Goal: Understand process/instructions

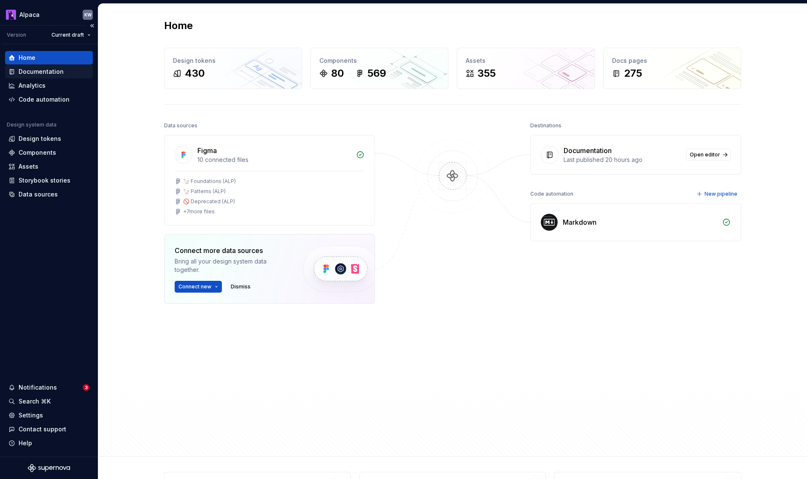
click at [73, 70] on div "Documentation" at bounding box center [48, 72] width 81 height 8
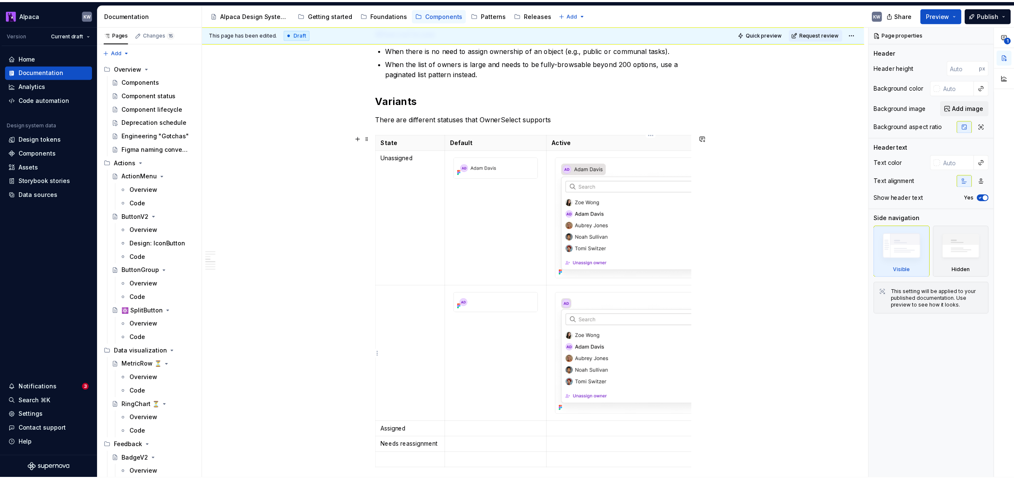
scroll to position [1113, 0]
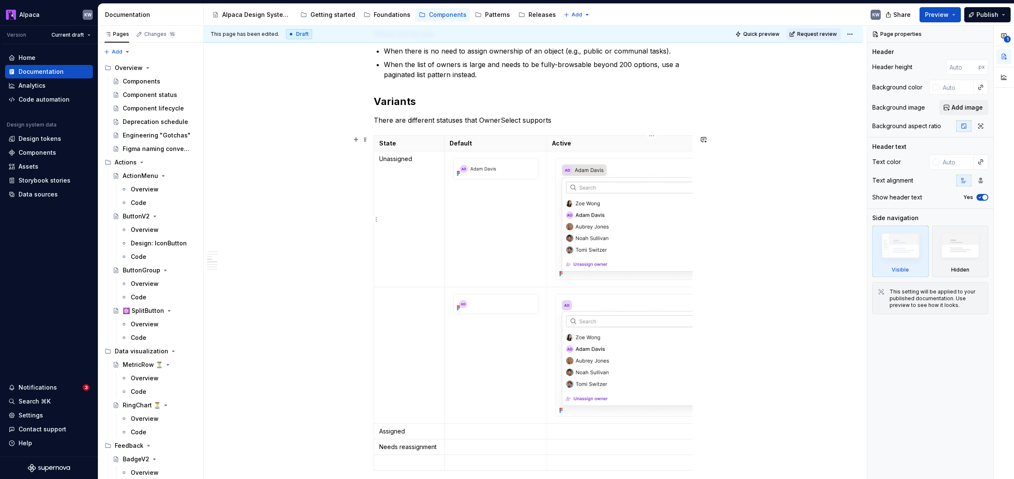
click at [662, 198] on img at bounding box center [650, 219] width 188 height 121
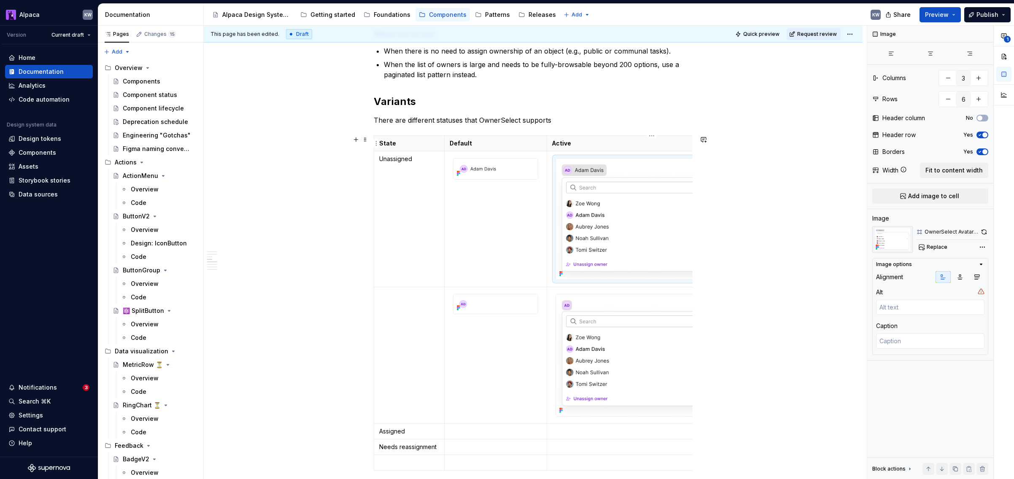
click at [599, 143] on p "Active" at bounding box center [649, 143] width 195 height 8
click at [646, 144] on p "Active" at bounding box center [649, 143] width 195 height 8
click at [648, 130] on div "**********" at bounding box center [533, 14] width 319 height 1923
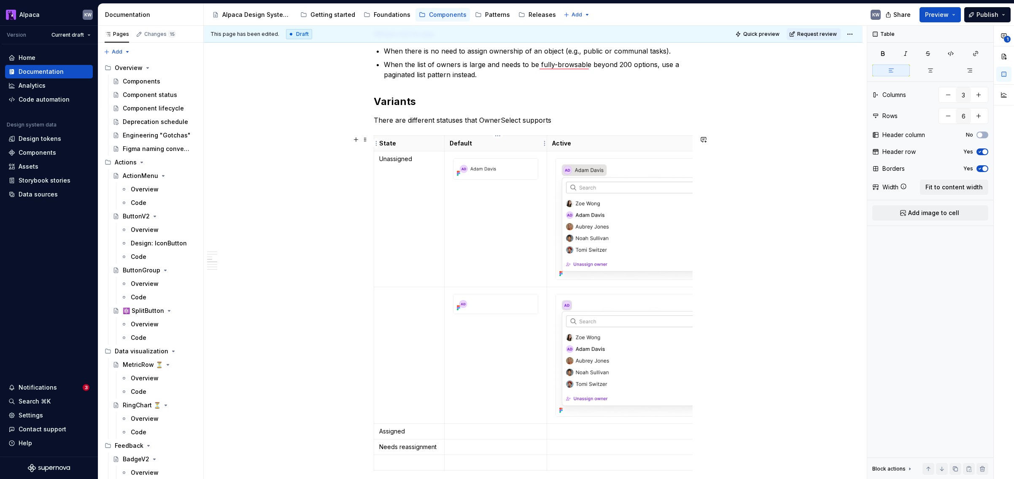
scroll to position [0, 0]
click at [520, 149] on th "Default" at bounding box center [495, 144] width 103 height 16
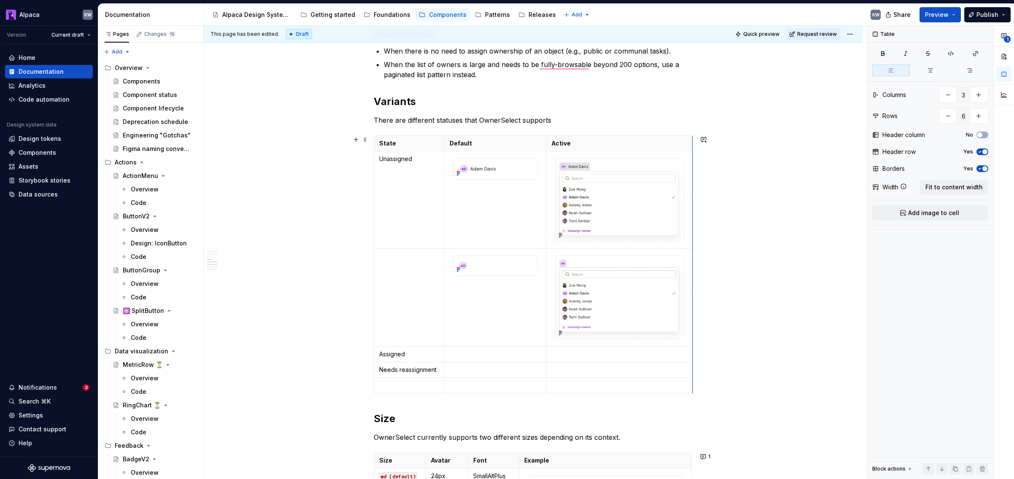
drag, startPoint x: 693, startPoint y: 147, endPoint x: 633, endPoint y: 157, distance: 60.7
click at [735, 226] on div "**********" at bounding box center [533, 43] width 659 height 2020
click at [659, 213] on img "To enrich screen reader interactions, please activate Accessibility in Grammarl…" at bounding box center [620, 200] width 128 height 83
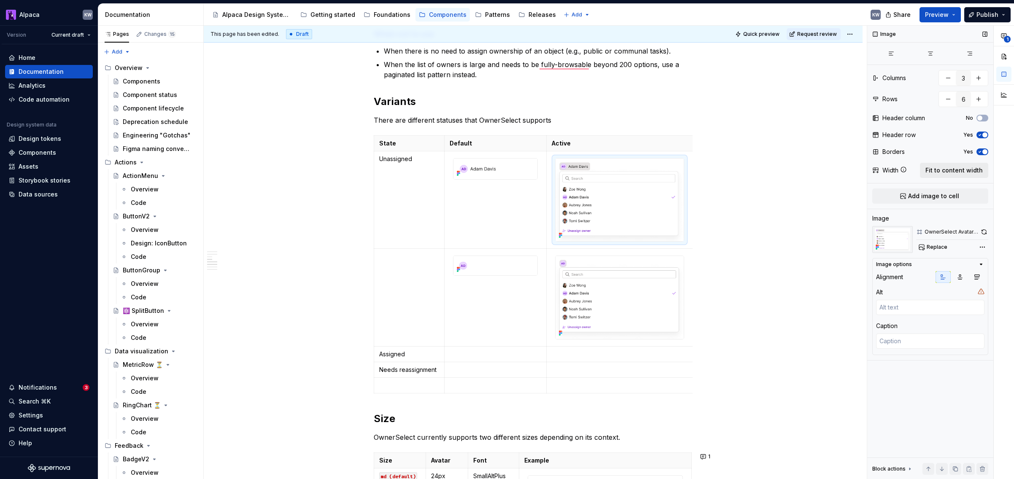
click at [807, 174] on span "Fit to content width" at bounding box center [954, 170] width 57 height 8
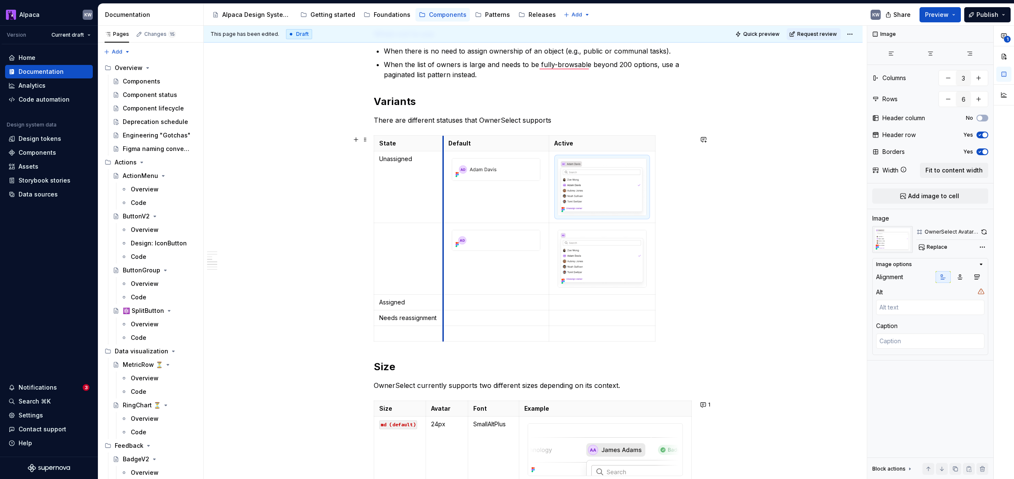
drag, startPoint x: 482, startPoint y: 151, endPoint x: 446, endPoint y: 156, distance: 36.2
click at [446, 156] on td "To enrich screen reader interactions, please activate Accessibility in Grammarl…" at bounding box center [496, 187] width 106 height 72
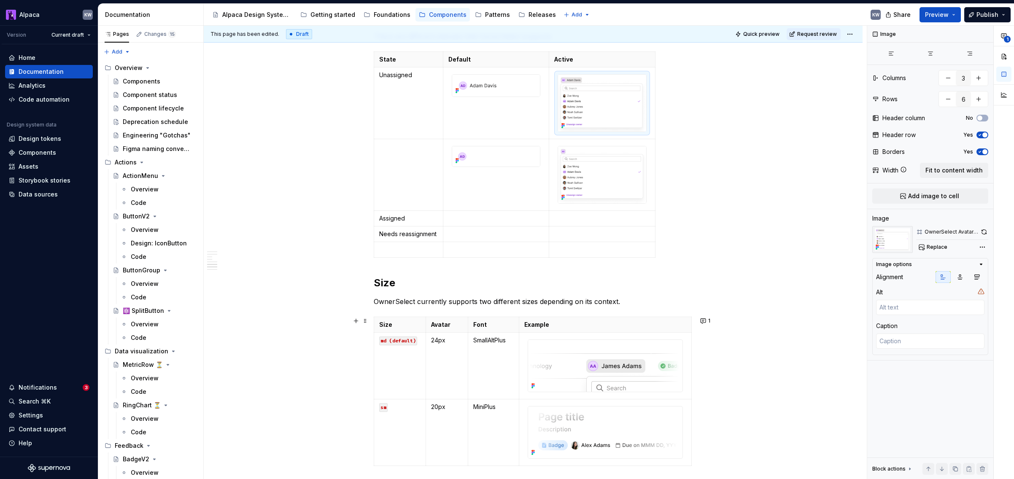
scroll to position [1226, 0]
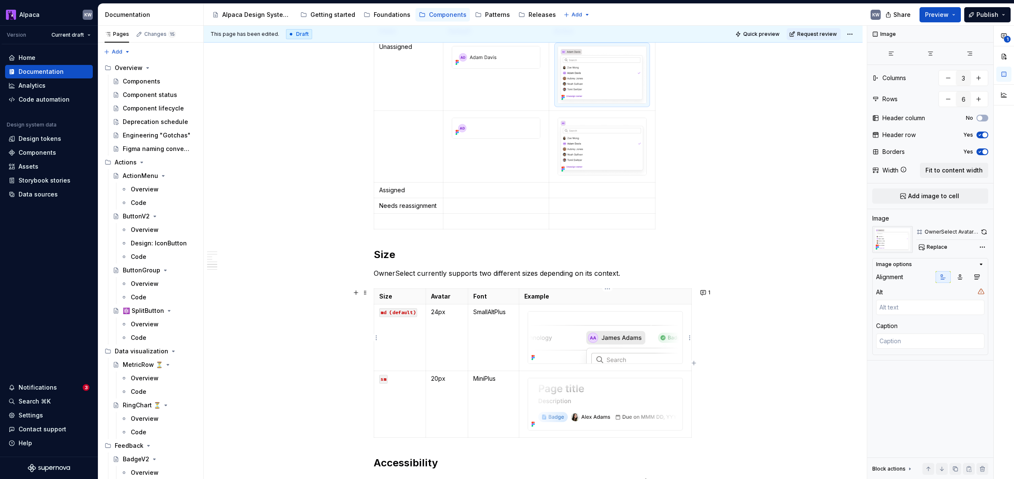
type textarea "*"
type input "4"
type input "3"
click at [663, 351] on img "To enrich screen reader interactions, please activate Accessibility in Grammarl…" at bounding box center [604, 338] width 152 height 52
click at [660, 414] on img "To enrich screen reader interactions, please activate Accessibility in Grammarl…" at bounding box center [604, 404] width 152 height 52
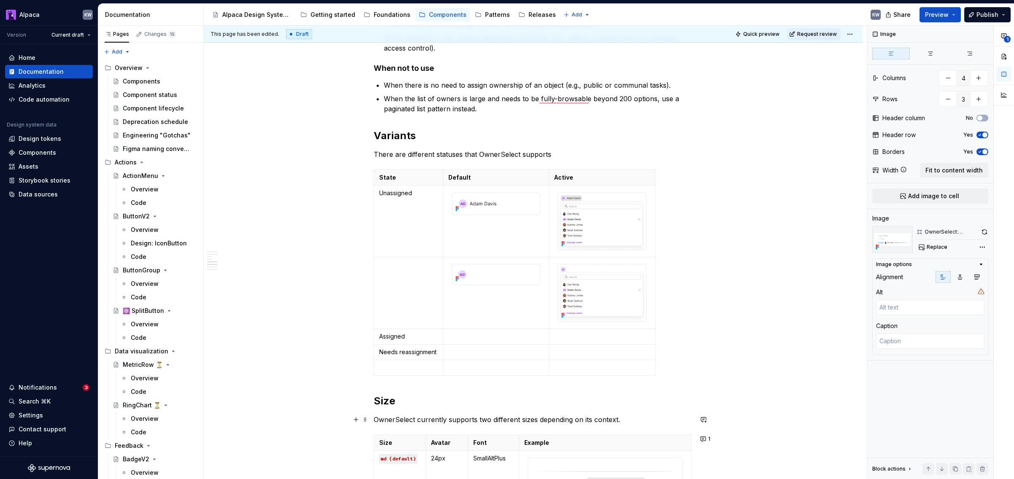
scroll to position [1067, 0]
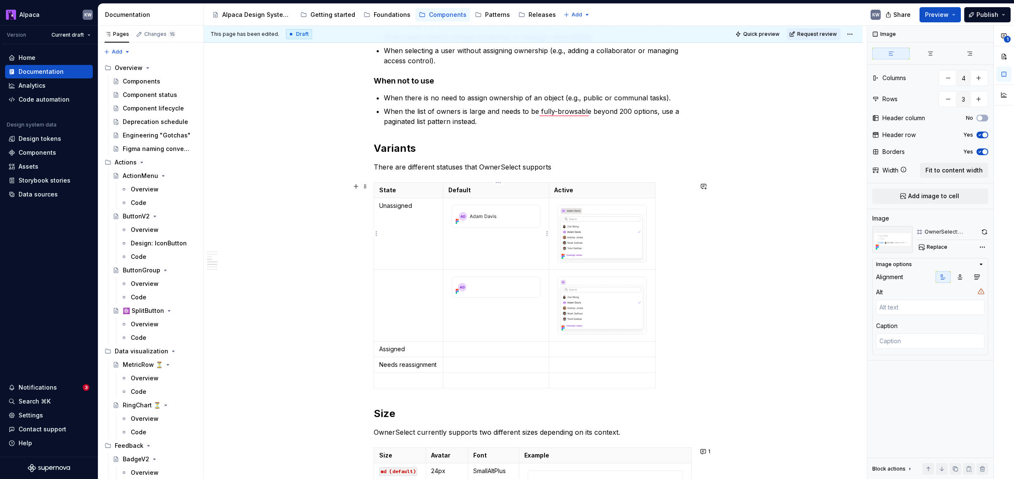
type textarea "*"
type input "3"
type input "6"
click at [474, 215] on img "To enrich screen reader interactions, please activate Accessibility in Grammarl…" at bounding box center [496, 216] width 88 height 22
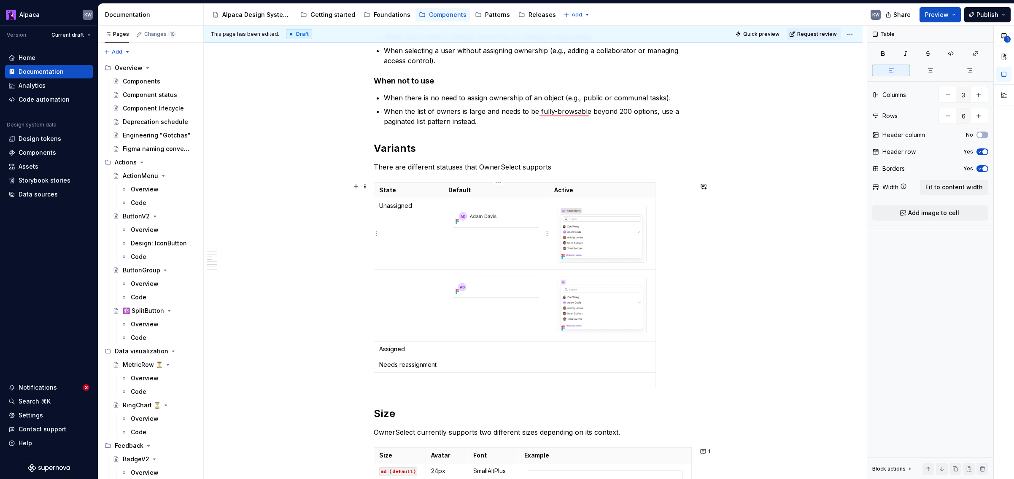
click at [475, 242] on td "To enrich screen reader interactions, please activate Accessibility in Grammarl…" at bounding box center [496, 234] width 106 height 72
click at [558, 263] on div "To enrich screen reader interactions, please activate Accessibility in Grammarl…" at bounding box center [602, 234] width 89 height 58
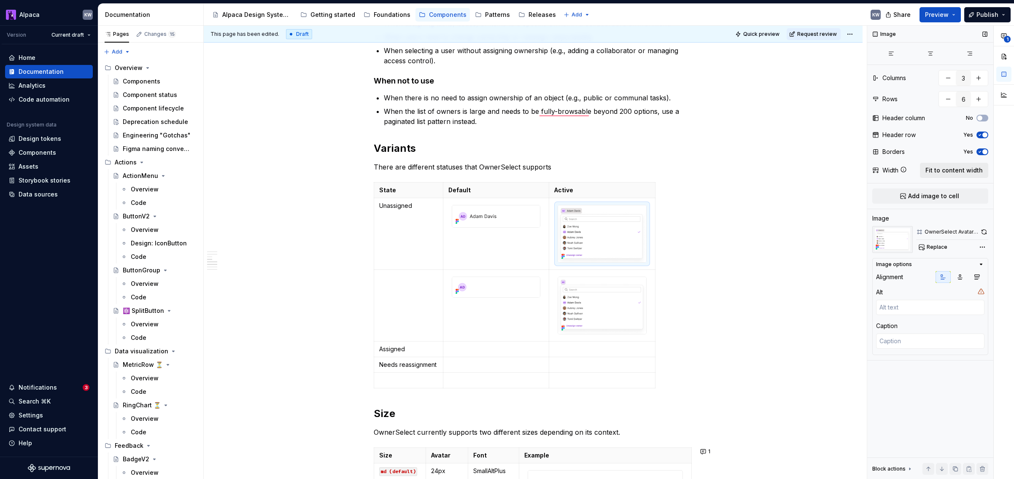
click at [807, 172] on span "Fit to content width" at bounding box center [954, 170] width 57 height 8
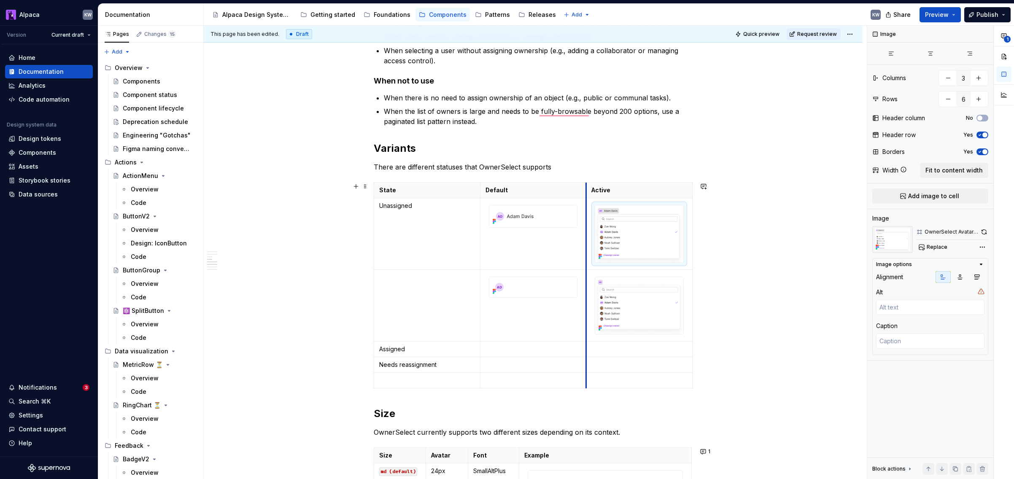
click at [590, 192] on th "Active" at bounding box center [639, 191] width 106 height 16
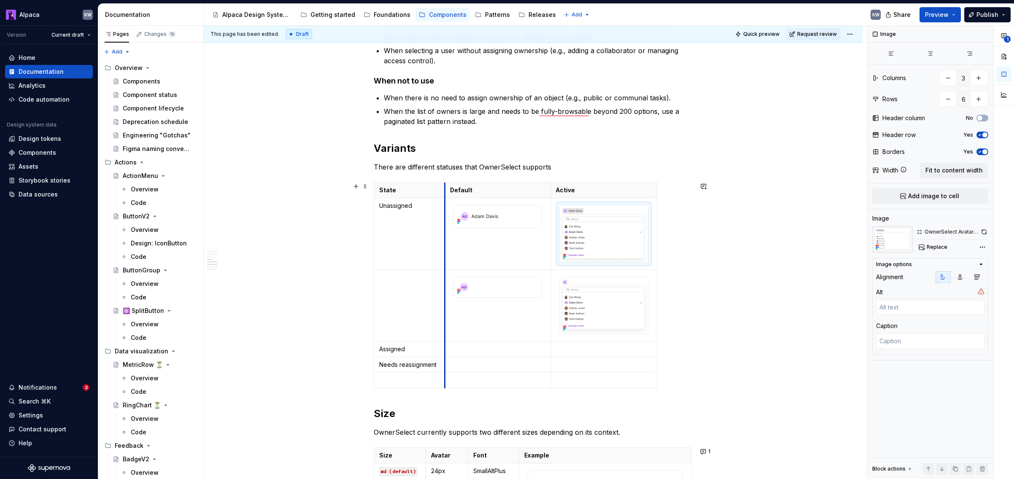
drag, startPoint x: 483, startPoint y: 192, endPoint x: 447, endPoint y: 194, distance: 35.5
click at [447, 194] on th "Default" at bounding box center [498, 191] width 106 height 16
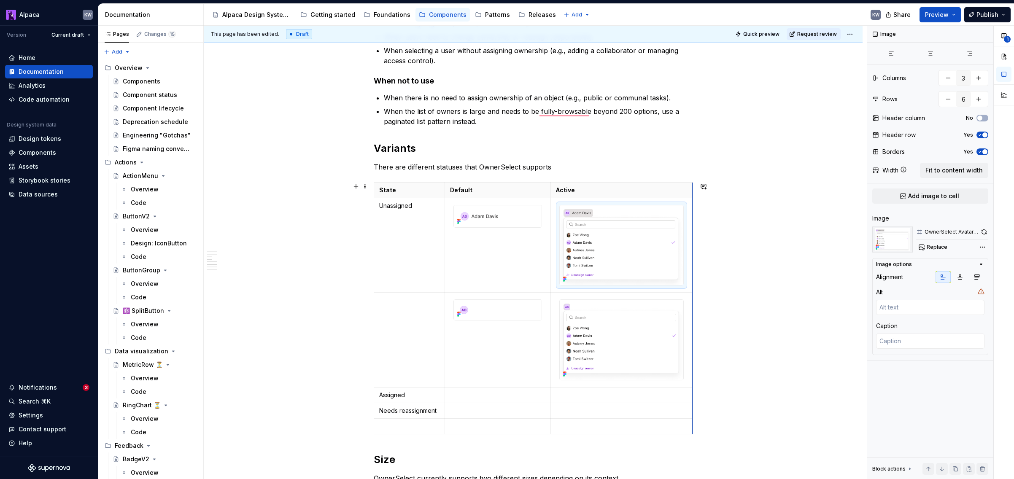
drag, startPoint x: 660, startPoint y: 194, endPoint x: 694, endPoint y: 197, distance: 34.0
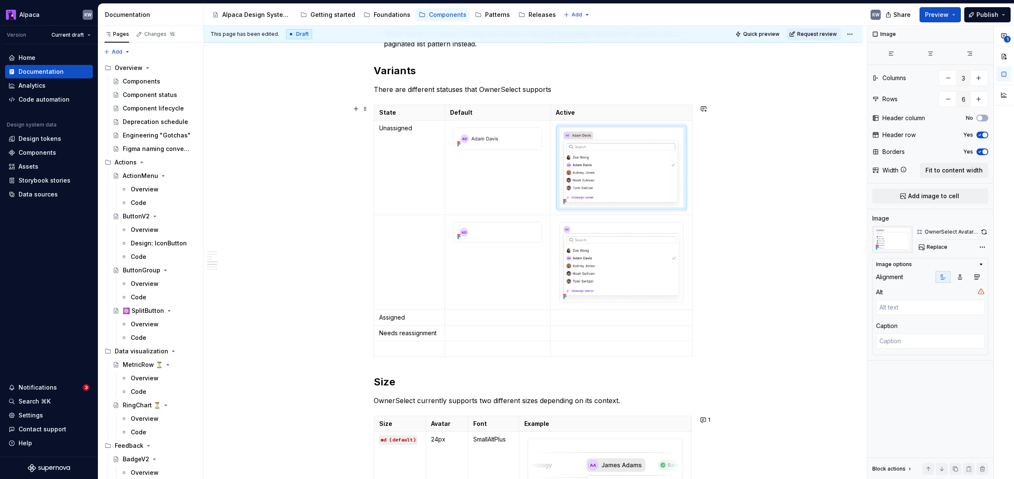
scroll to position [1149, 0]
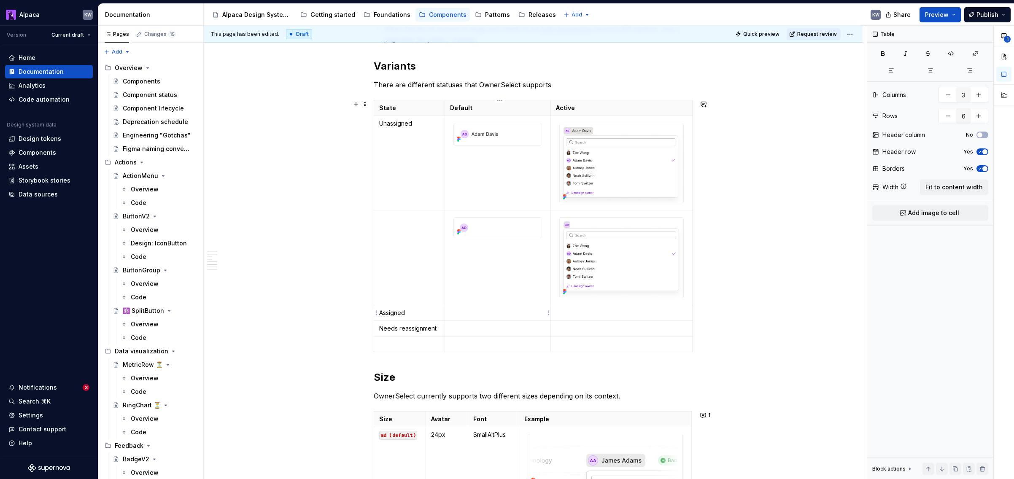
click at [517, 313] on p "To enrich screen reader interactions, please activate Accessibility in Grammarl…" at bounding box center [498, 313] width 96 height 8
click at [807, 212] on span "Add image to cell" at bounding box center [933, 213] width 51 height 8
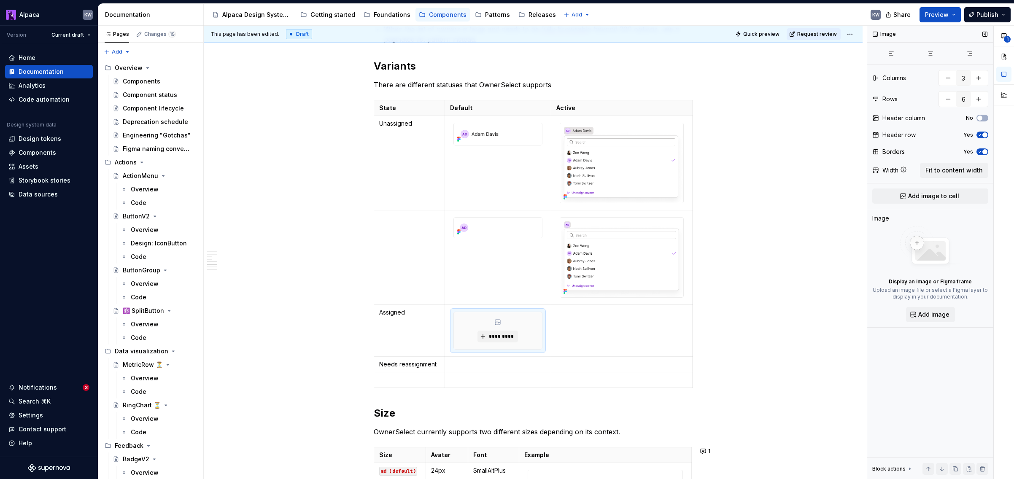
type textarea "*"
click at [493, 329] on div "*********" at bounding box center [498, 330] width 88 height 37
click at [492, 333] on span "*********" at bounding box center [501, 336] width 26 height 7
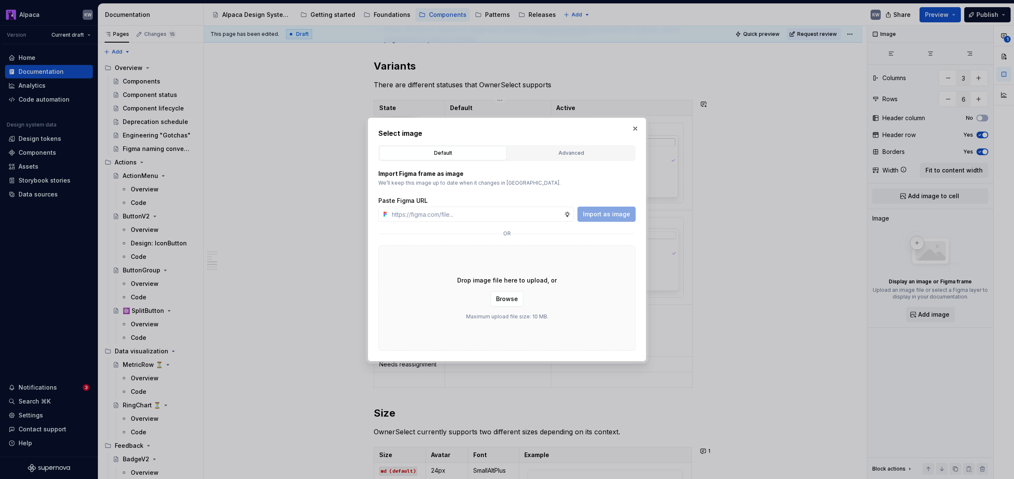
click at [551, 162] on div "Import Figma frame as image We’ll keep this image up to date when it changes in…" at bounding box center [506, 256] width 257 height 190
click at [556, 153] on div "Advanced" at bounding box center [572, 153] width 122 height 8
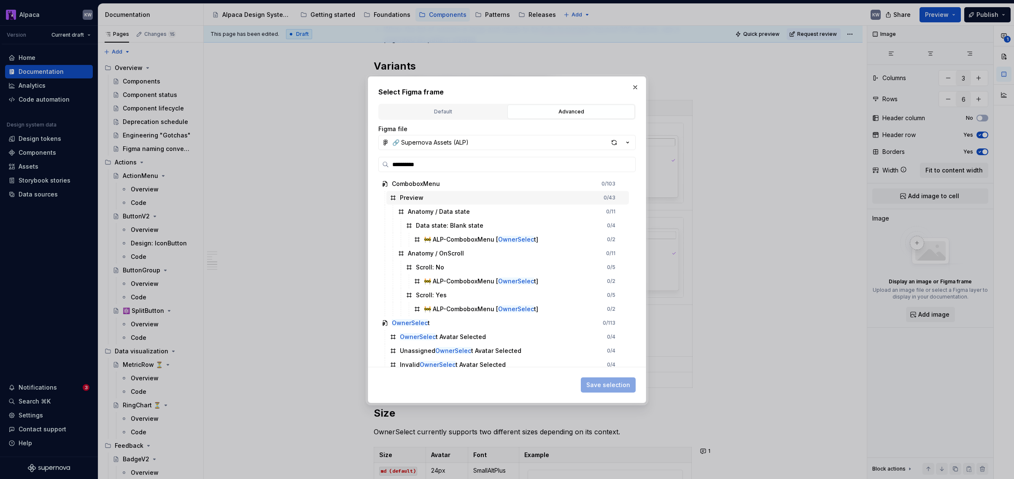
type input "**********"
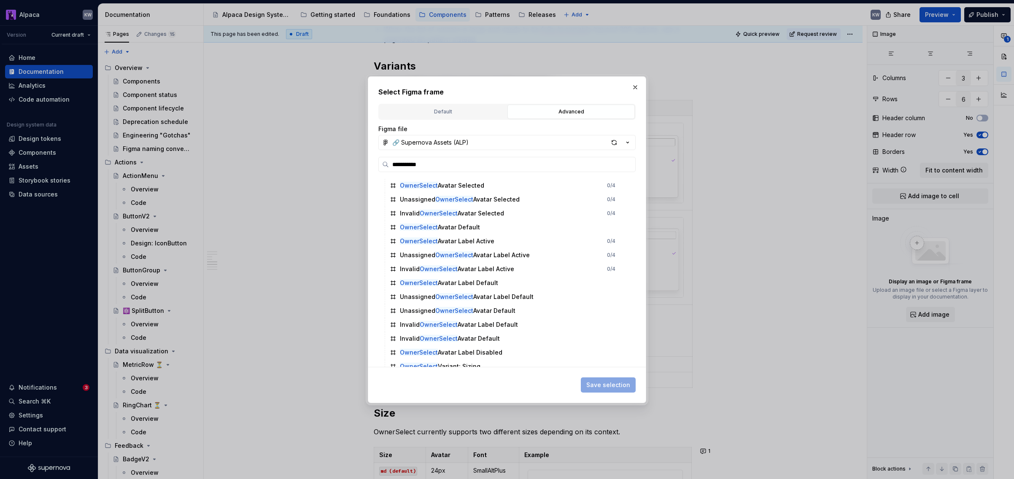
scroll to position [150, 0]
click at [489, 259] on div "Unassigned OwnerSelect Avatar Label Active" at bounding box center [465, 256] width 130 height 8
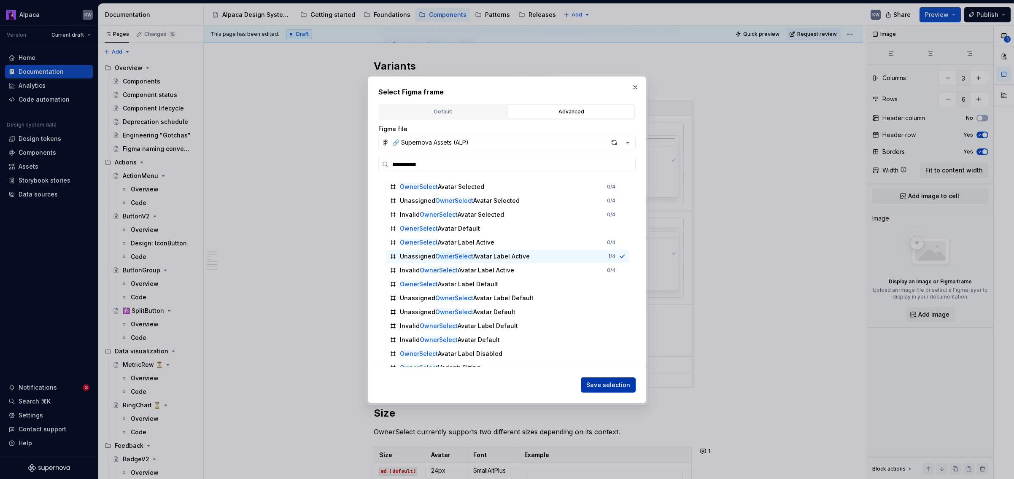
click at [602, 382] on span "Save selection" at bounding box center [608, 385] width 44 height 8
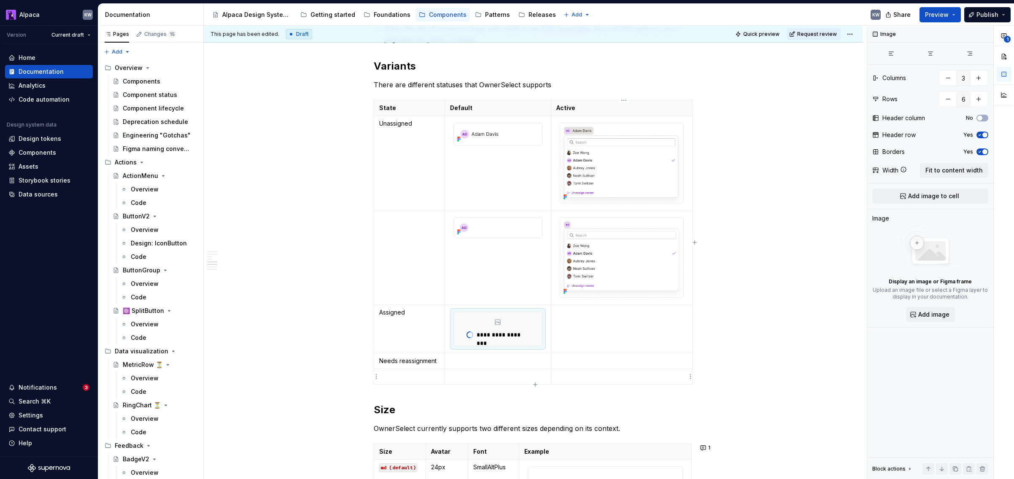
type textarea "*"
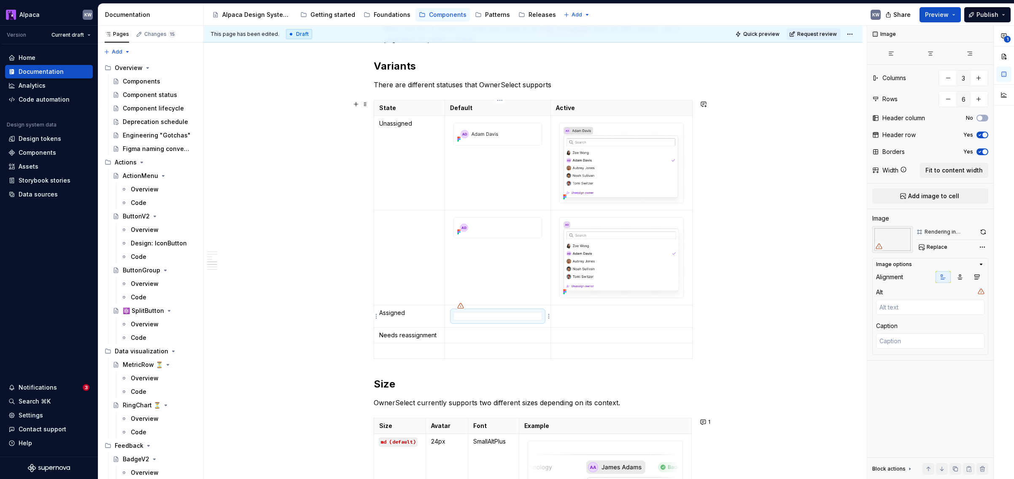
click at [485, 315] on div "To enrich screen reader interactions, please activate Accessibility in Grammarl…" at bounding box center [498, 316] width 89 height 8
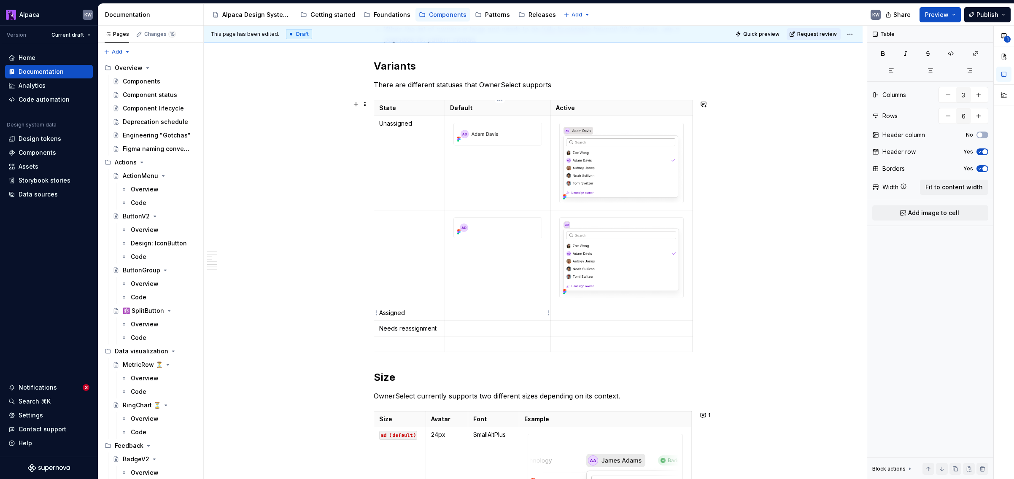
click at [485, 315] on p "To enrich screen reader interactions, please activate Accessibility in Grammarl…" at bounding box center [498, 313] width 96 height 8
click at [807, 211] on span "Add image to cell" at bounding box center [933, 213] width 51 height 8
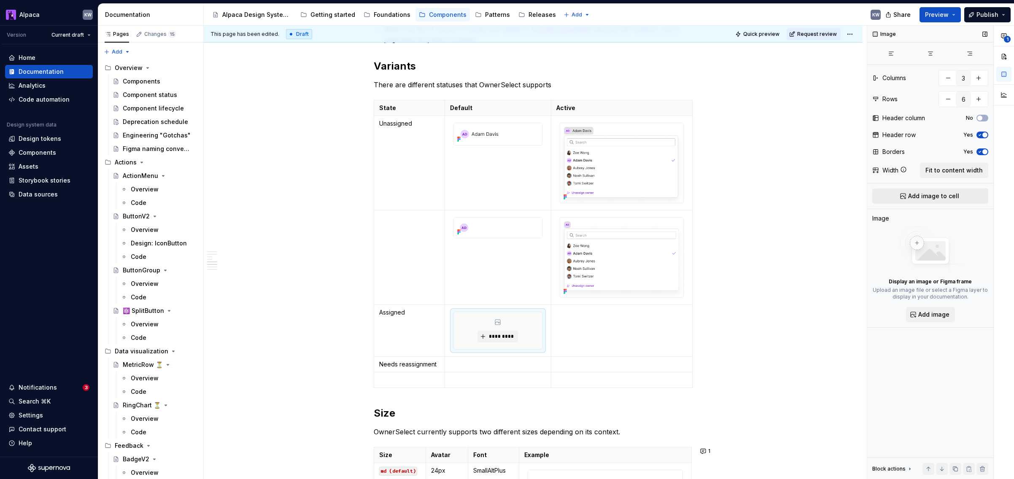
click at [807, 193] on span "Add image to cell" at bounding box center [933, 196] width 51 height 8
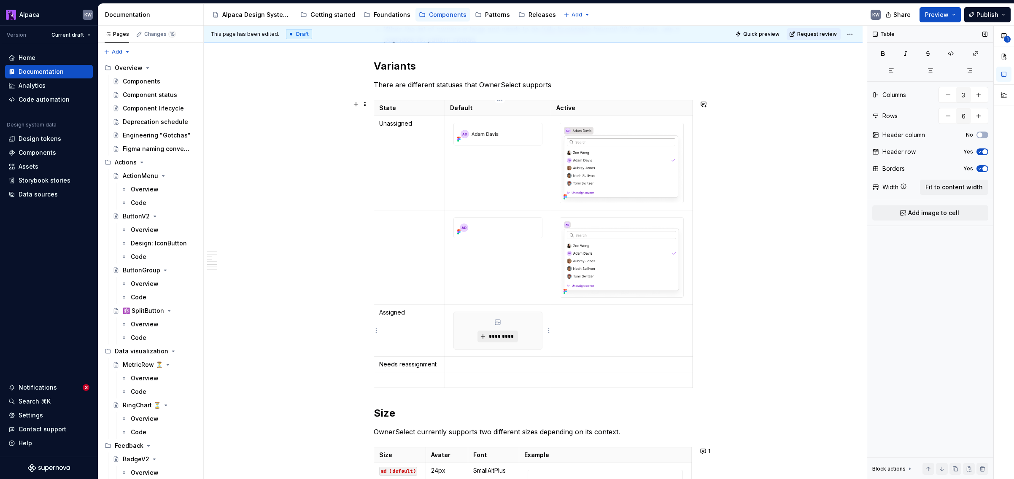
click at [501, 342] on button "*********" at bounding box center [498, 337] width 40 height 12
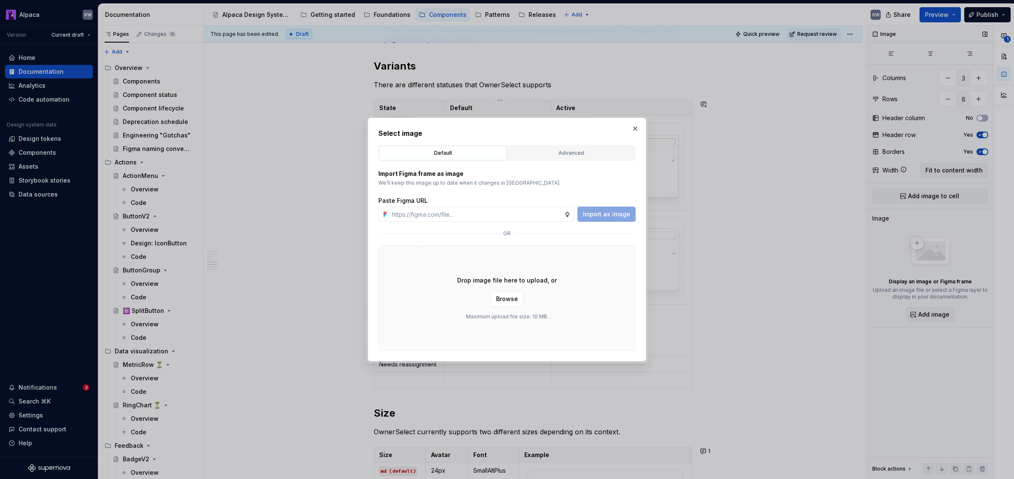
click at [550, 154] on div "Advanced" at bounding box center [572, 153] width 122 height 8
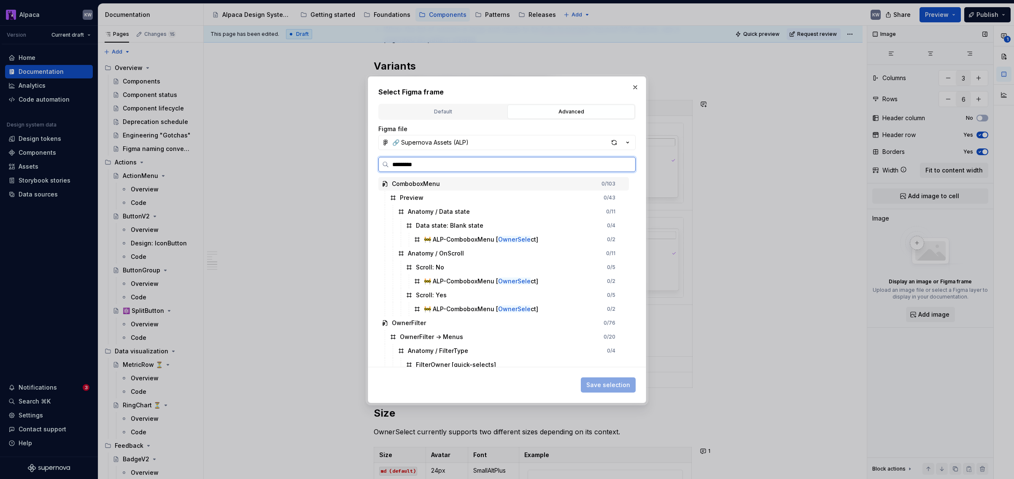
type input "********"
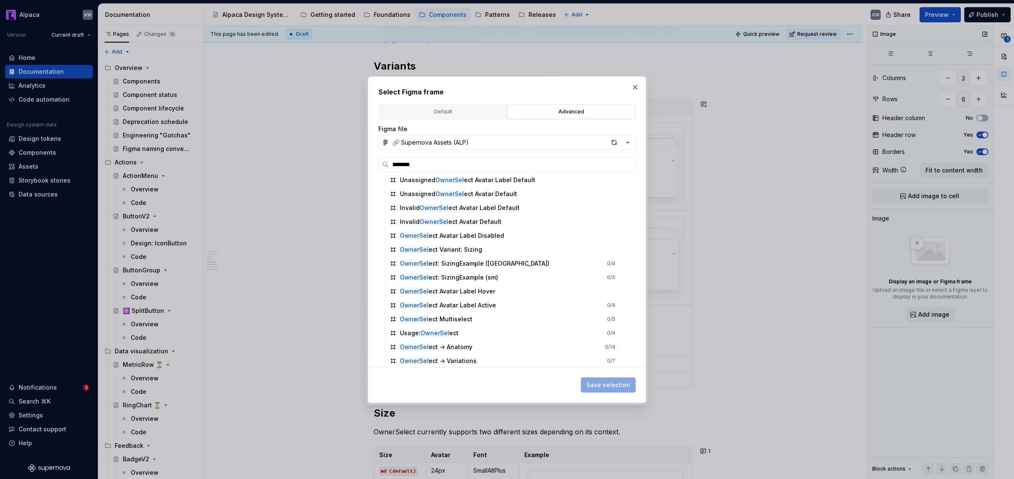
scroll to position [284, 0]
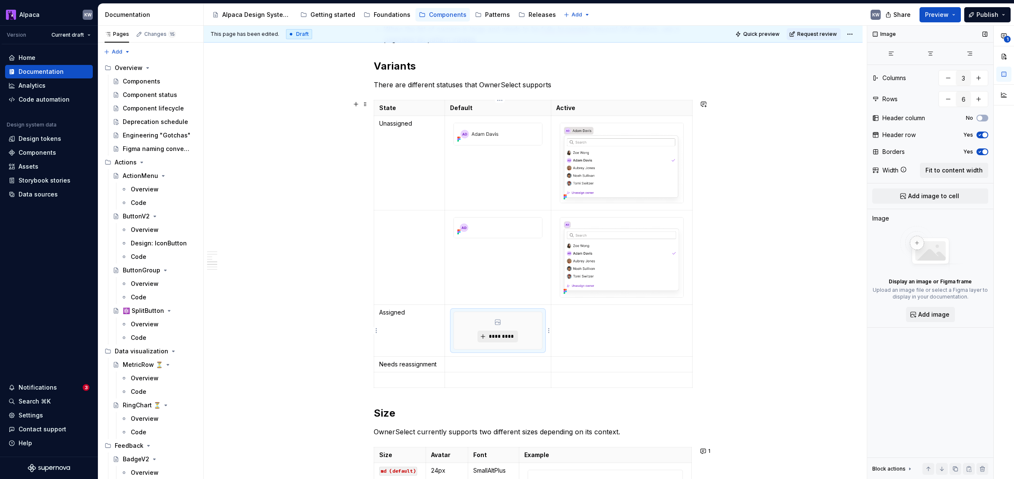
click at [510, 336] on span "*********" at bounding box center [501, 336] width 26 height 7
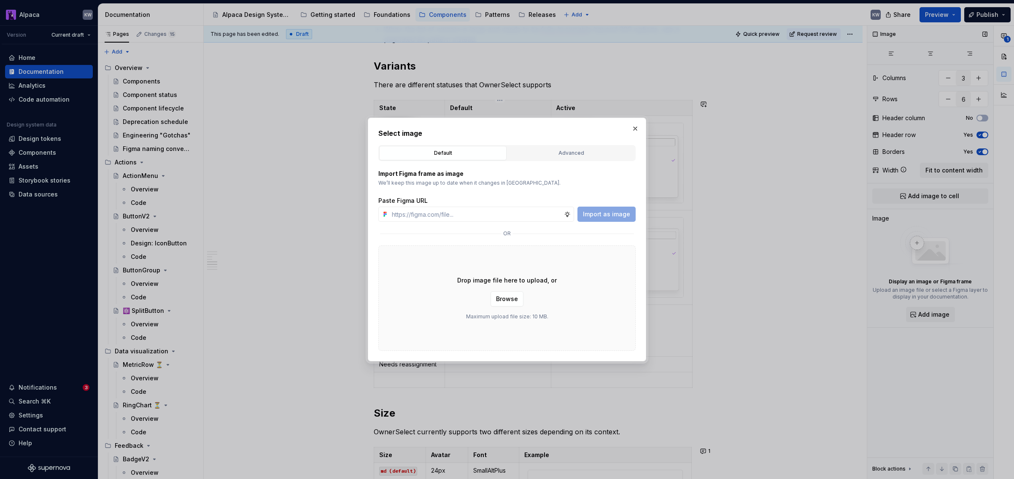
click at [554, 153] on div "Advanced" at bounding box center [572, 153] width 122 height 8
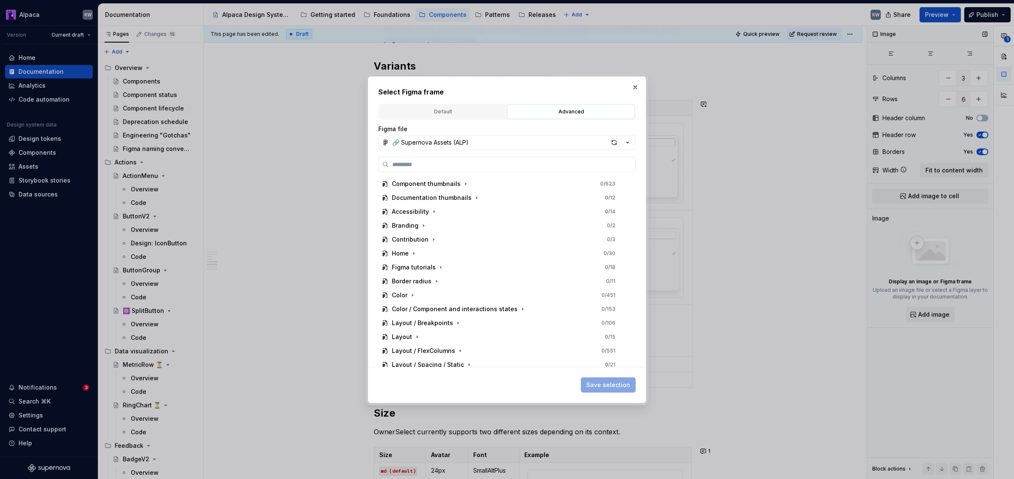
click at [617, 145] on div "button" at bounding box center [614, 143] width 12 height 12
type textarea "*"
drag, startPoint x: 634, startPoint y: 89, endPoint x: 626, endPoint y: 99, distance: 12.6
click at [634, 89] on button "button" at bounding box center [635, 87] width 12 height 12
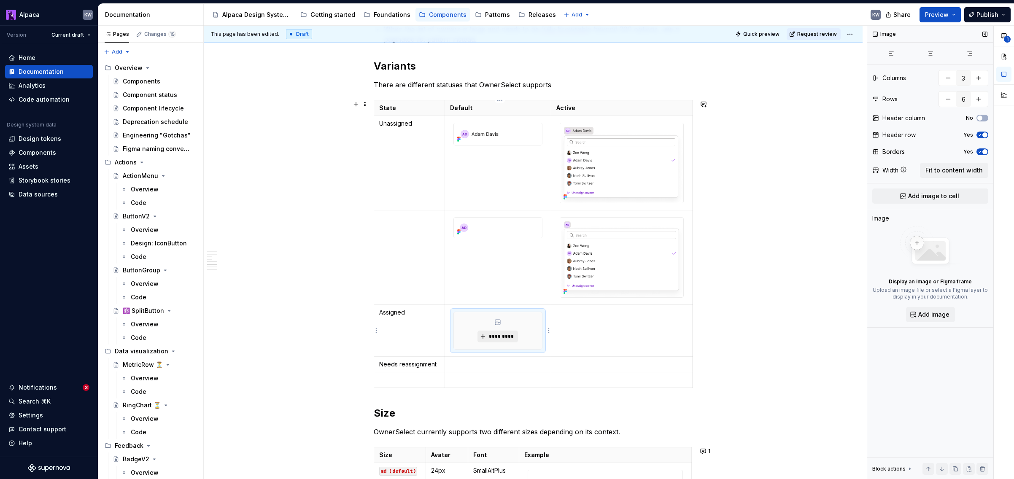
click at [497, 338] on span "*********" at bounding box center [501, 336] width 26 height 7
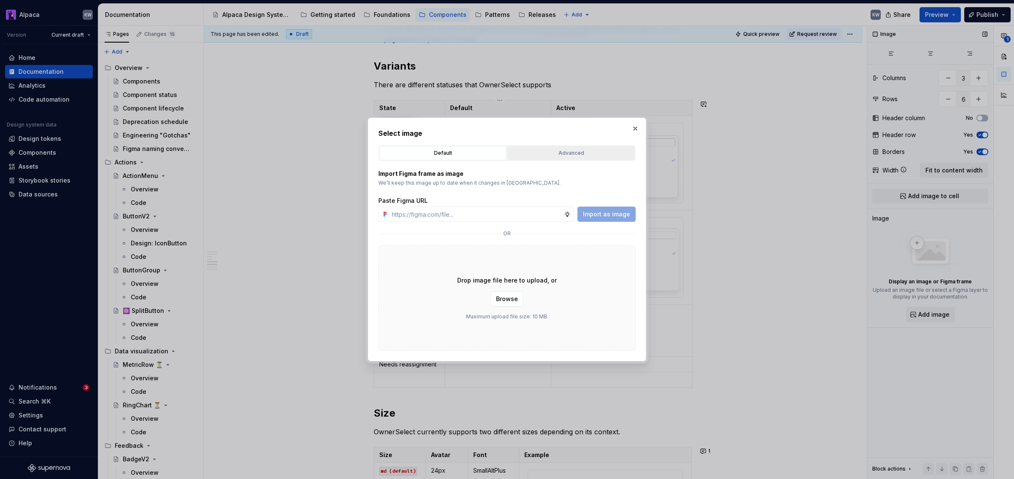
click at [573, 154] on div "Advanced" at bounding box center [572, 153] width 122 height 8
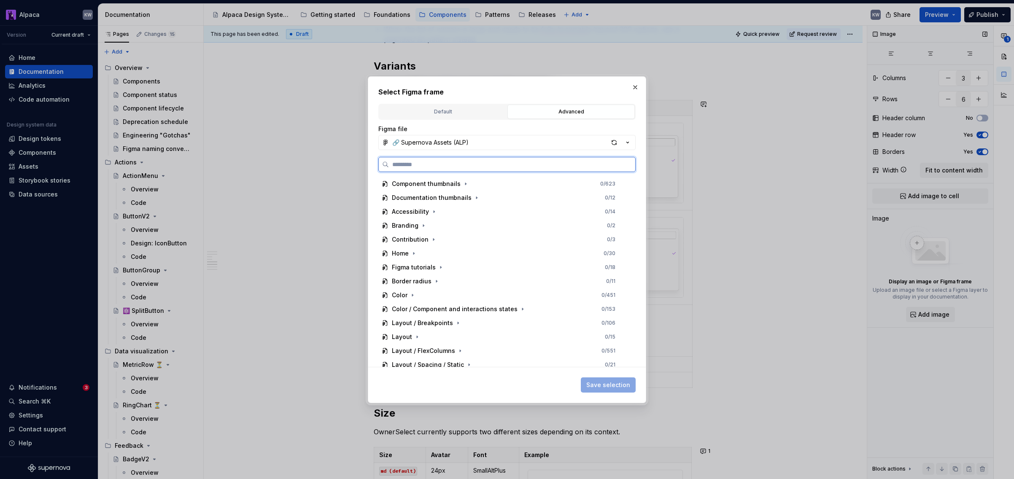
click at [567, 160] on input "search" at bounding box center [512, 164] width 246 height 8
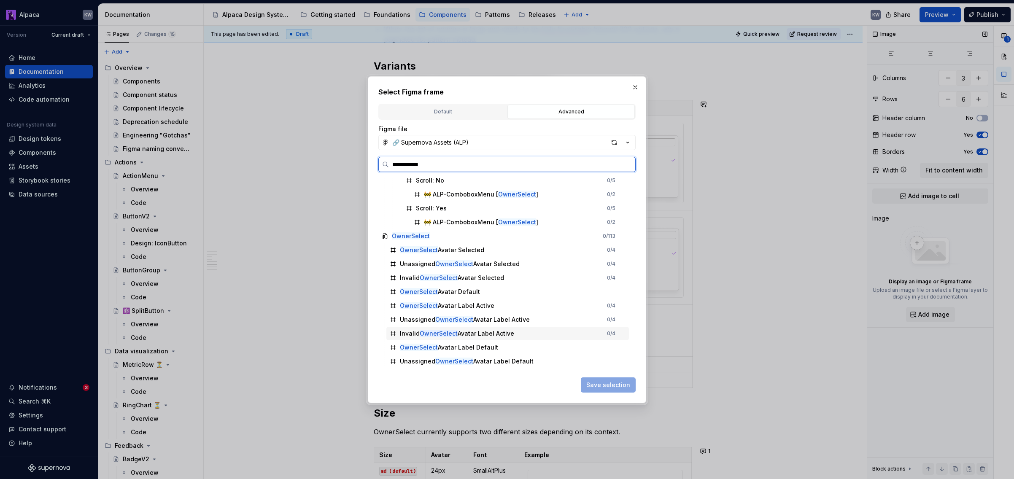
scroll to position [0, 0]
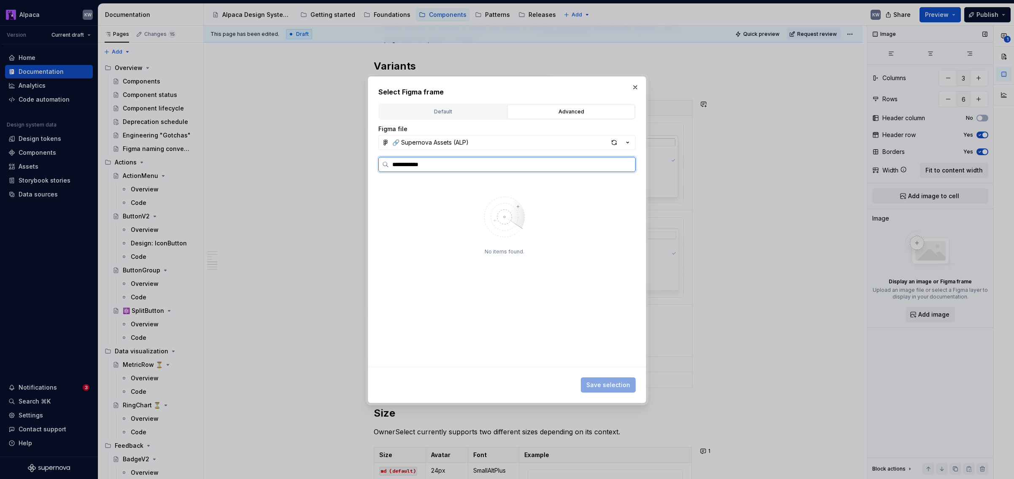
type input "**********"
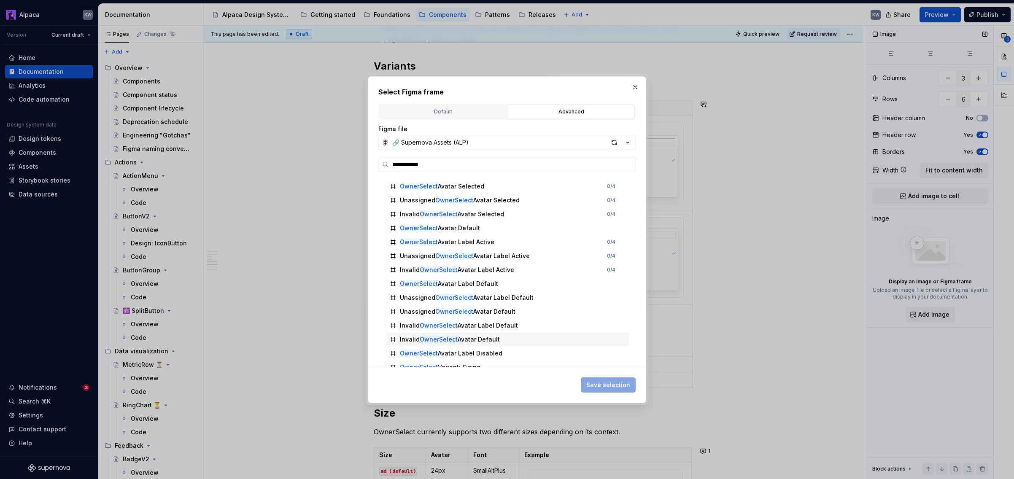
scroll to position [14, 0]
click at [500, 238] on div "OwnerSelect Avatar Label Active 0 / 4" at bounding box center [507, 240] width 243 height 14
click at [613, 385] on span "Save selection" at bounding box center [608, 385] width 44 height 8
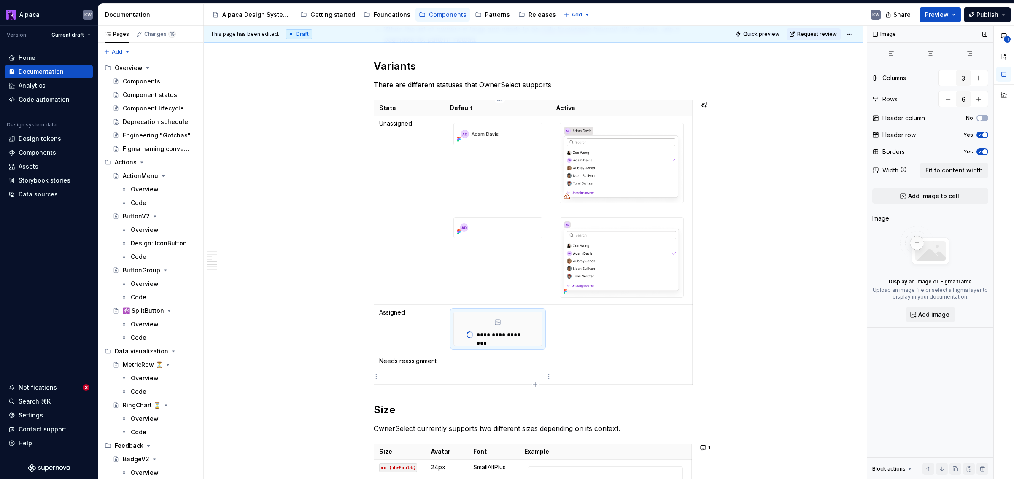
click at [535, 383] on icon "button" at bounding box center [535, 384] width 7 height 7
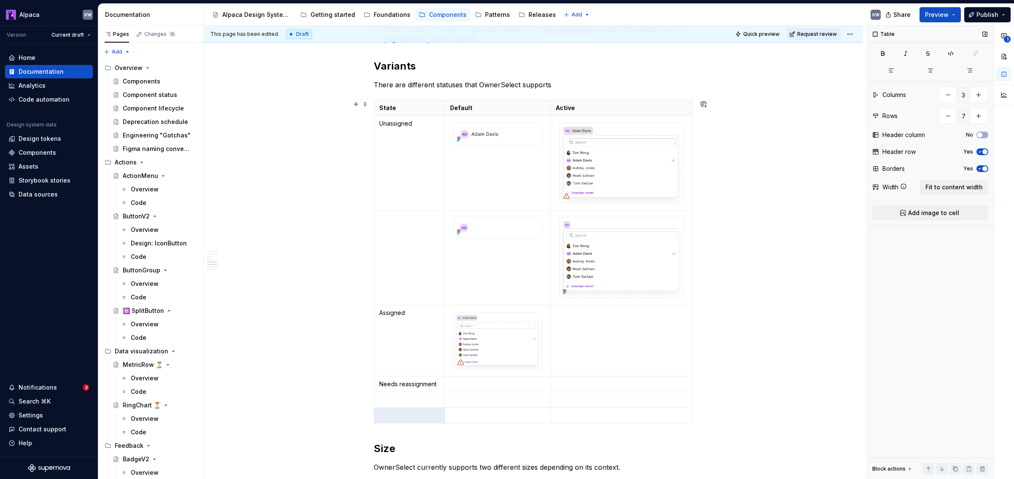
click at [375, 390] on td "Needs reassignment" at bounding box center [409, 385] width 71 height 16
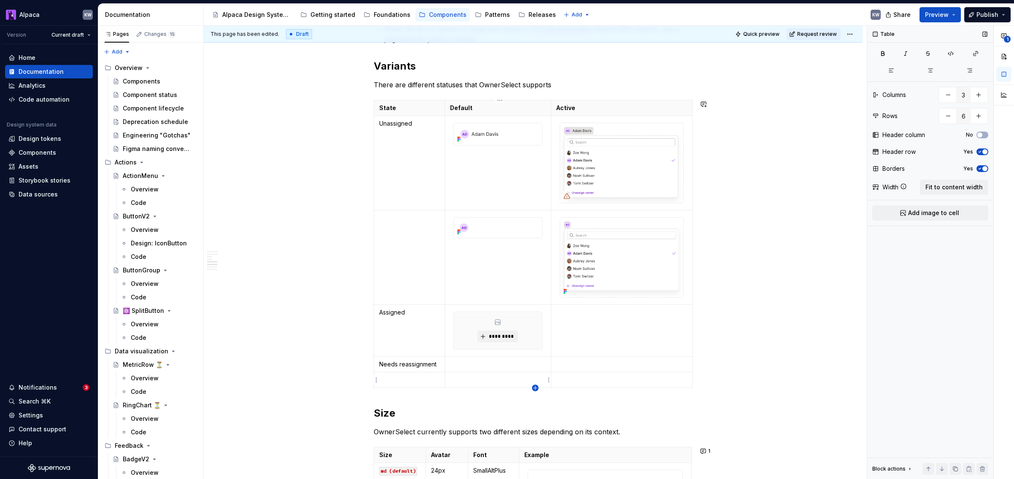
click at [536, 389] on icon "button" at bounding box center [535, 388] width 7 height 7
type input "7"
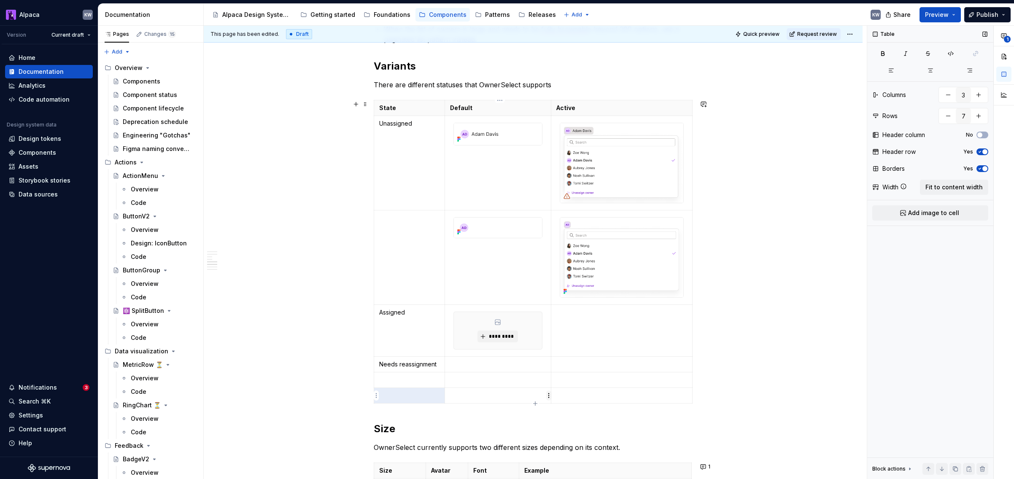
click at [547, 394] on html "Alpaca KW Version Current draft Home Documentation Analytics Code automation De…" at bounding box center [507, 239] width 1014 height 479
click at [399, 393] on html "Alpaca KW Version Current draft Home Documentation Analytics Code automation De…" at bounding box center [507, 239] width 1014 height 479
click at [376, 394] on html "Alpaca KW Version Current draft Home Documentation Analytics Code automation De…" at bounding box center [507, 239] width 1014 height 479
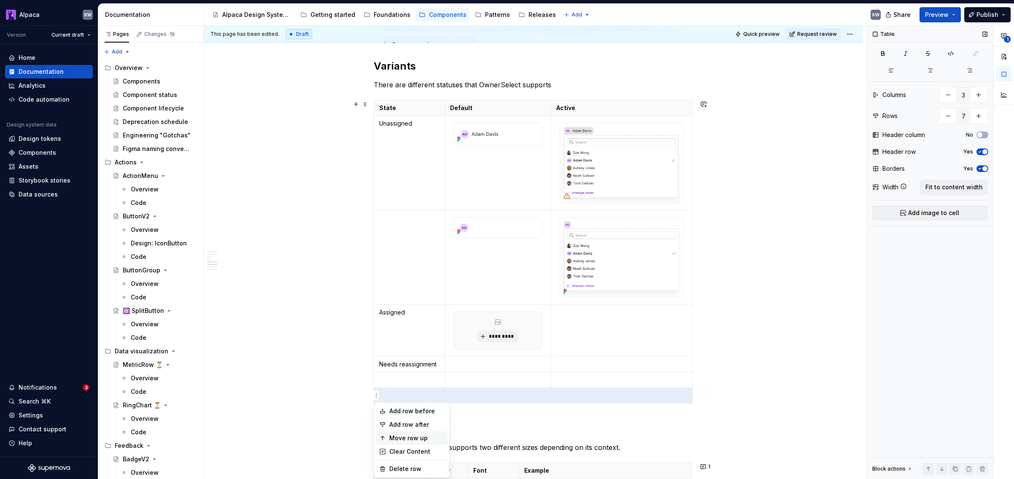
click at [414, 438] on div "Move row up" at bounding box center [416, 438] width 55 height 8
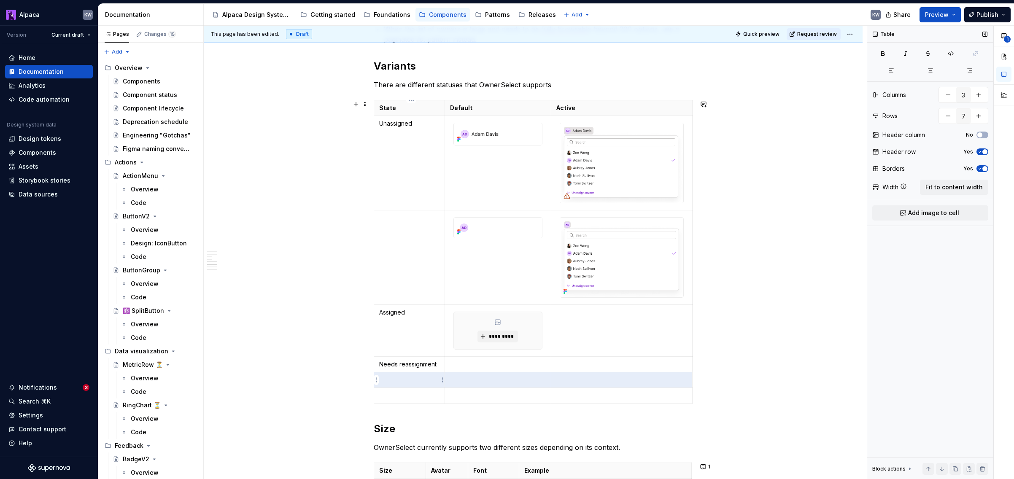
click at [376, 379] on html "Alpaca KW Version Current draft Home Documentation Analytics Code automation De…" at bounding box center [507, 239] width 1014 height 479
click at [422, 424] on div "Move row up" at bounding box center [416, 423] width 55 height 8
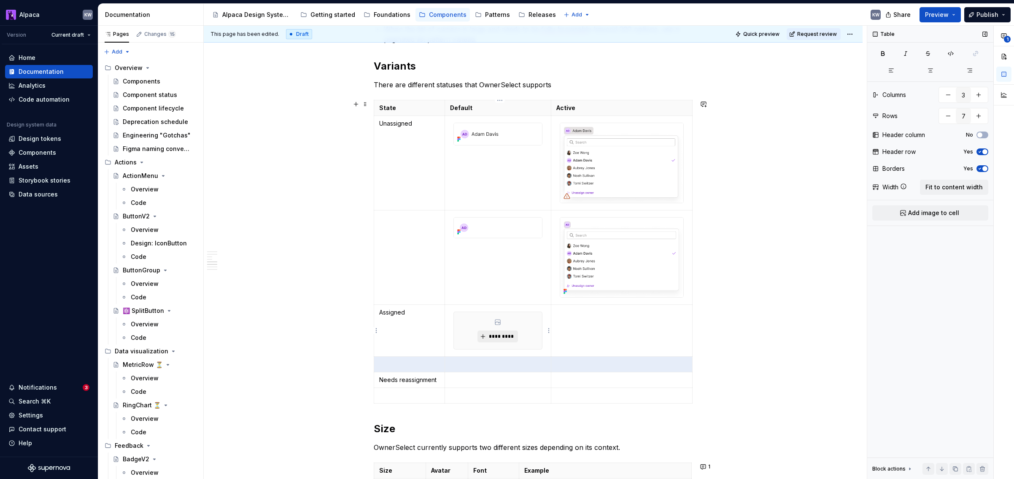
click at [505, 335] on span "*********" at bounding box center [501, 336] width 26 height 7
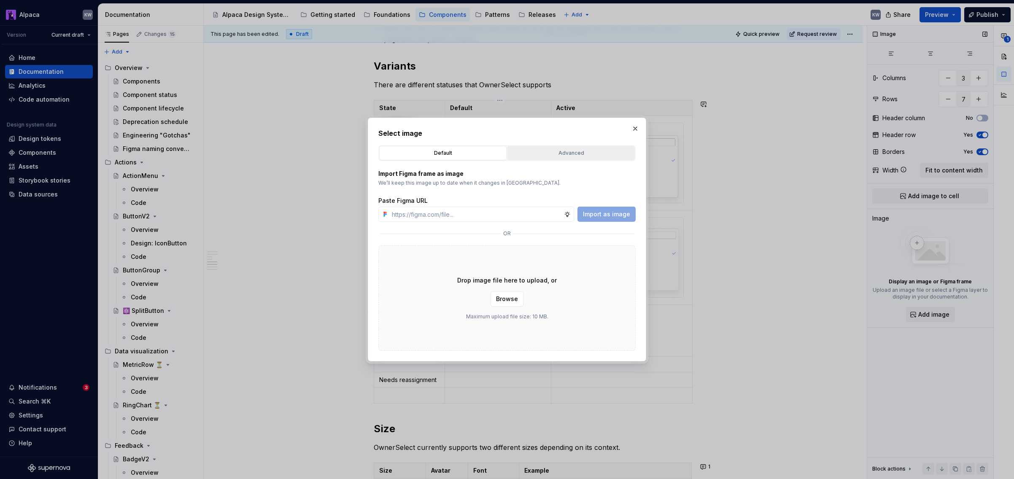
type textarea "*"
click at [575, 148] on button "Advanced" at bounding box center [571, 153] width 127 height 14
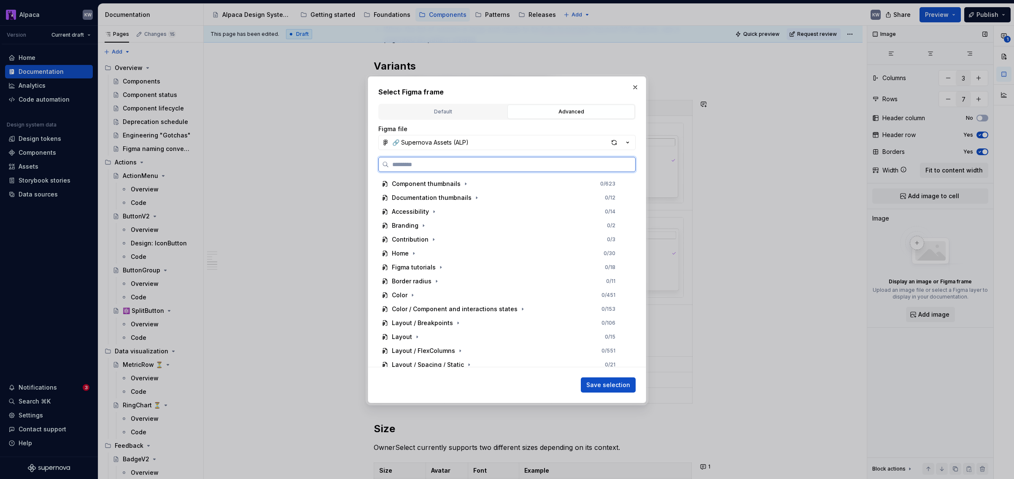
click at [567, 163] on input "search" at bounding box center [512, 164] width 246 height 8
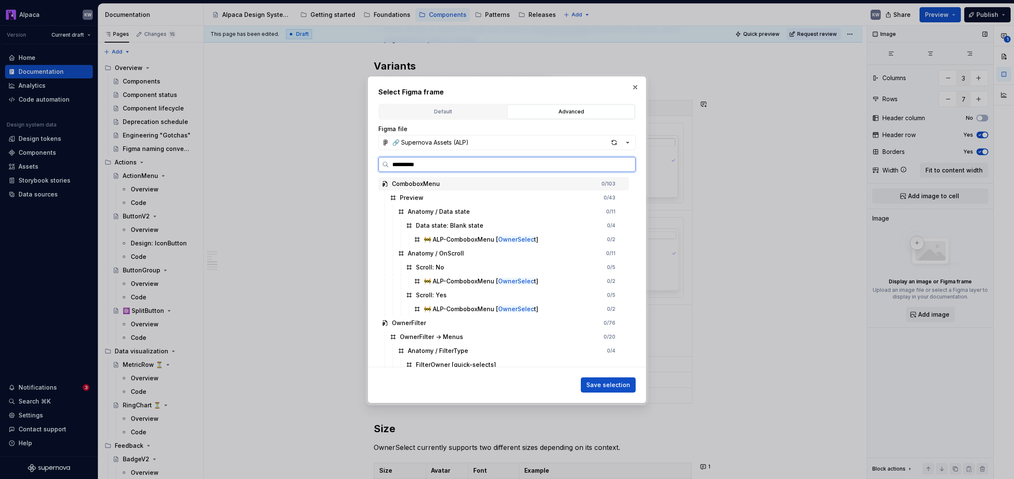
type input "**********"
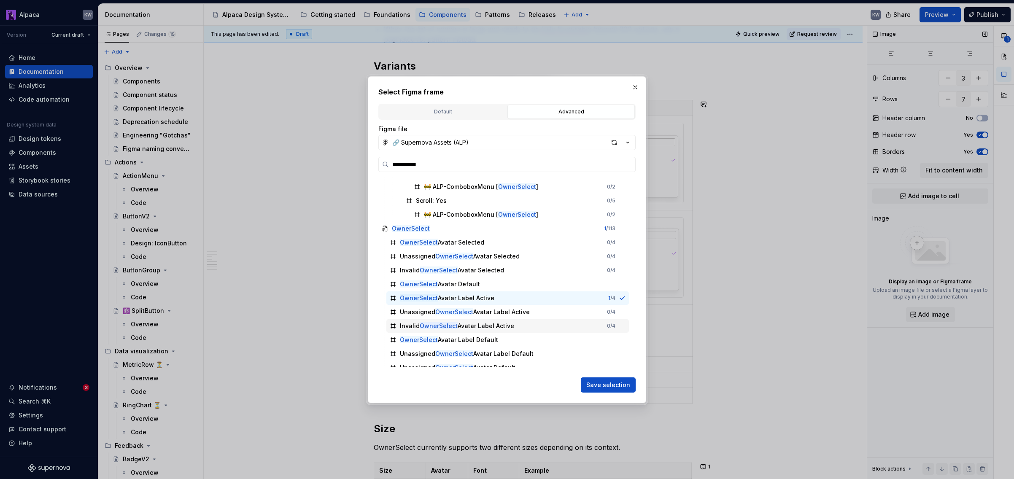
scroll to position [100, 0]
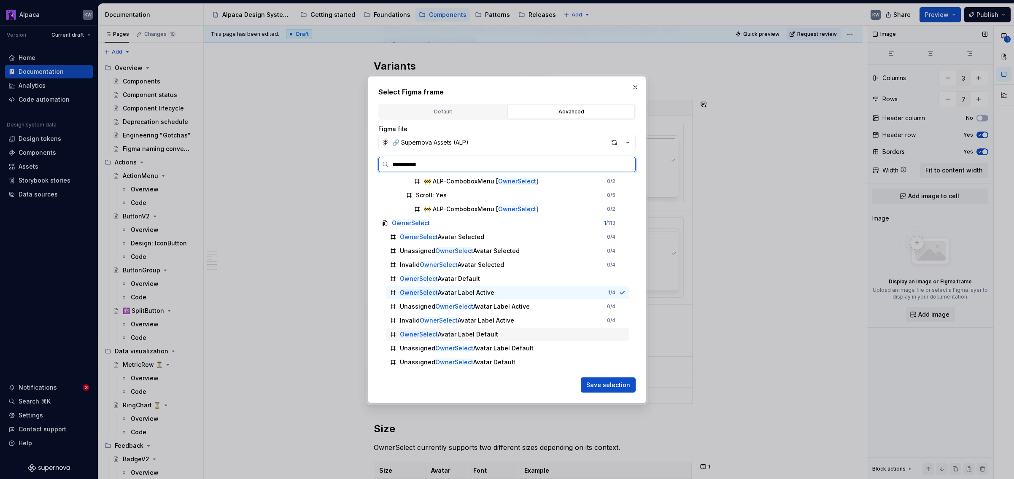
click at [502, 336] on div "OwnerSelect Avatar Label Default" at bounding box center [507, 335] width 243 height 14
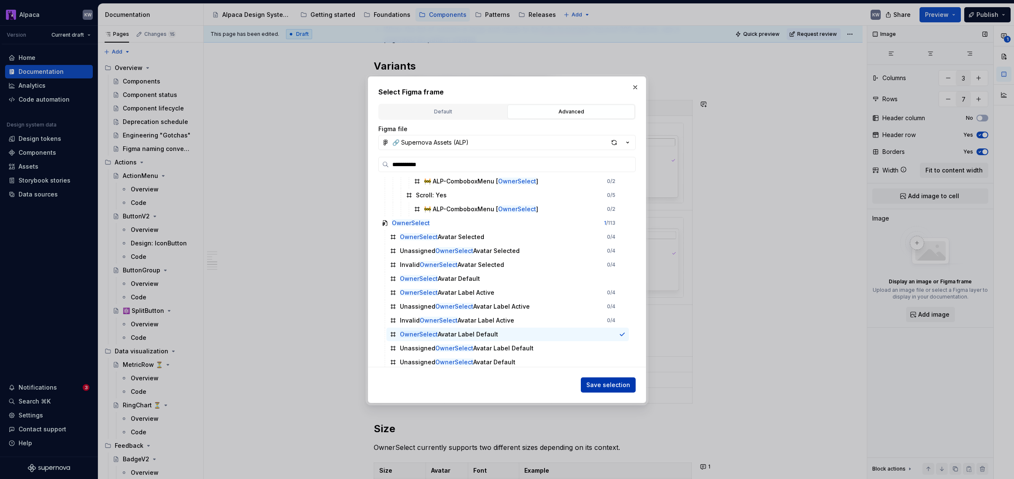
click at [604, 384] on span "Save selection" at bounding box center [608, 385] width 44 height 8
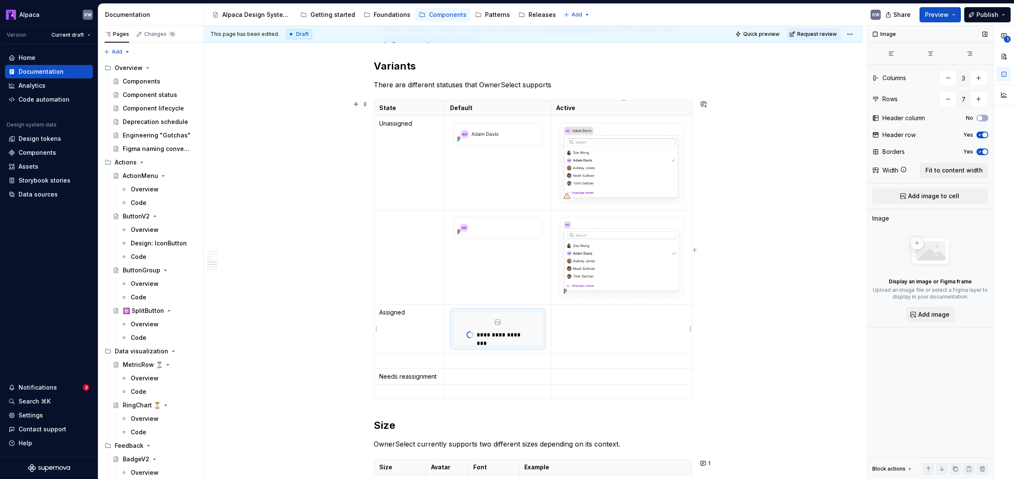
click at [609, 335] on td "To enrich screen reader interactions, please activate Accessibility in Grammarl…" at bounding box center [621, 329] width 141 height 49
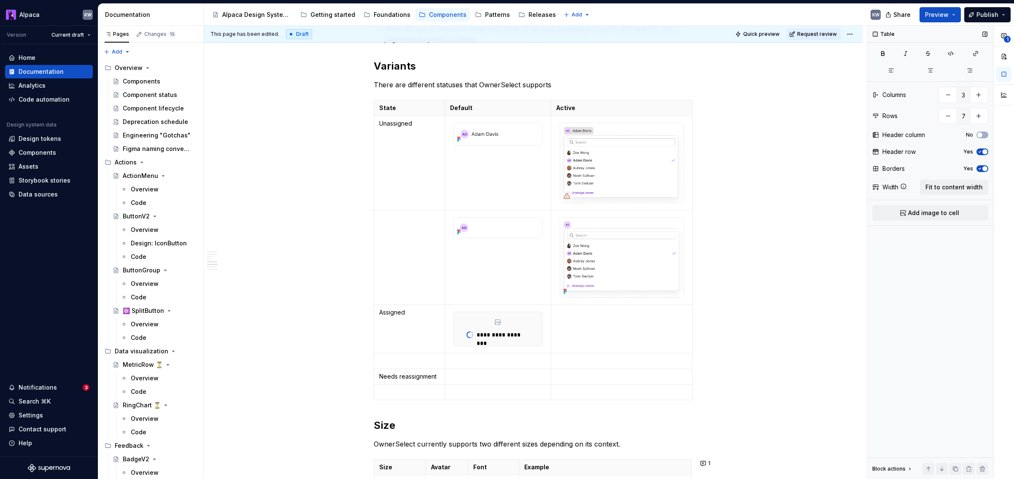
drag, startPoint x: 955, startPoint y: 211, endPoint x: 928, endPoint y: 212, distance: 26.6
click at [807, 211] on span "Add image to cell" at bounding box center [933, 213] width 51 height 8
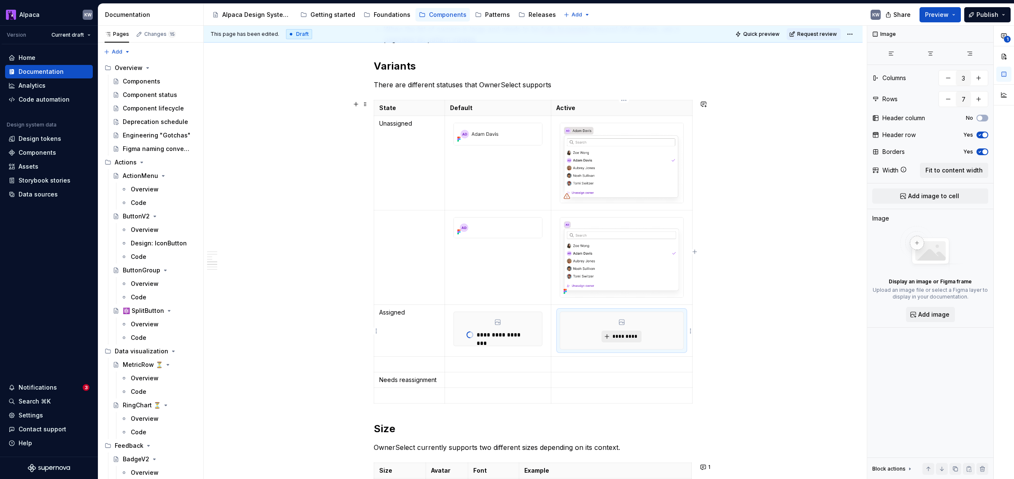
click at [630, 335] on span "*********" at bounding box center [625, 336] width 26 height 7
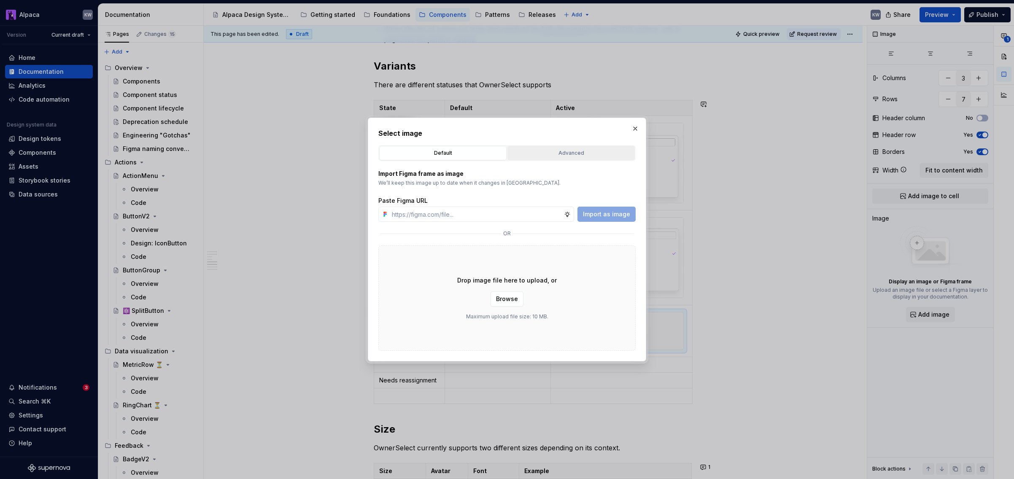
click at [554, 146] on button "Advanced" at bounding box center [571, 153] width 127 height 14
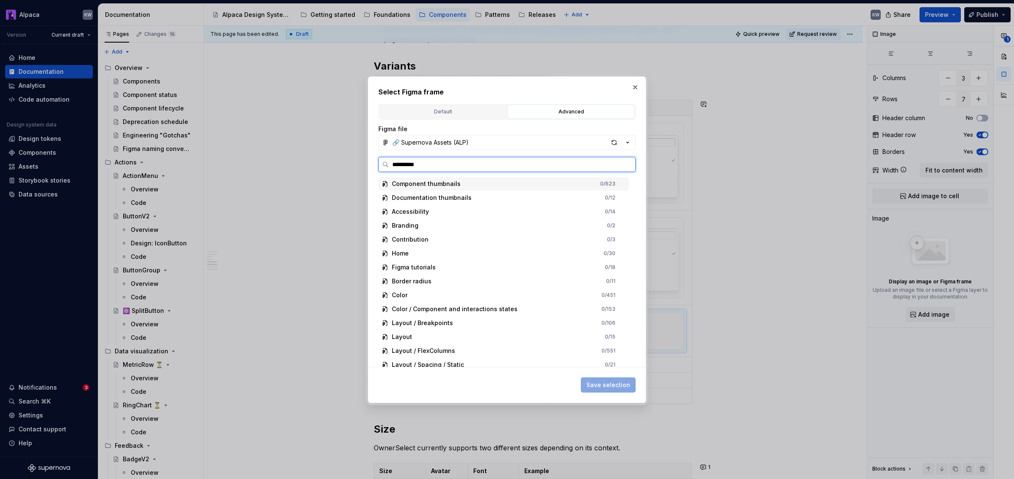
type input "**********"
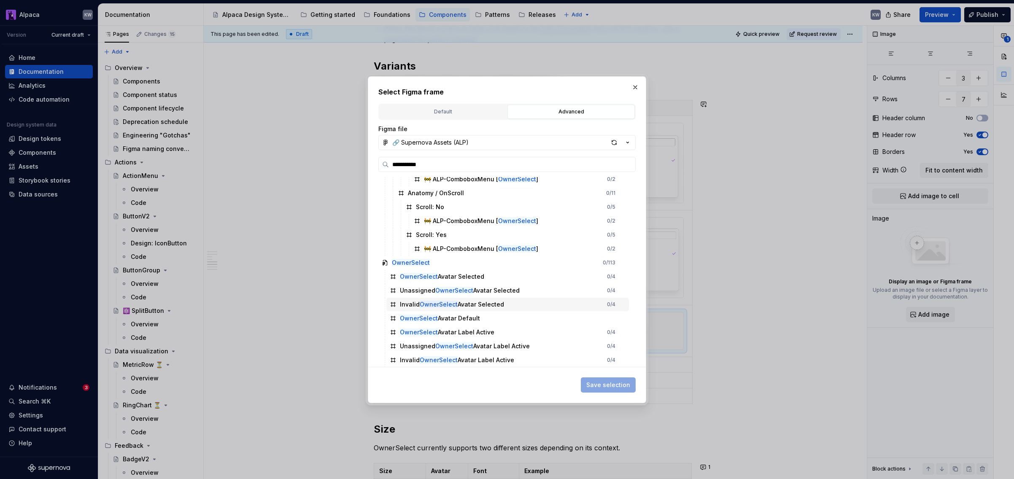
scroll to position [62, 0]
click at [535, 330] on div "OwnerSelect Avatar Label Active 0 / 4" at bounding box center [507, 331] width 243 height 14
click at [607, 383] on span "Save selection" at bounding box center [608, 385] width 44 height 8
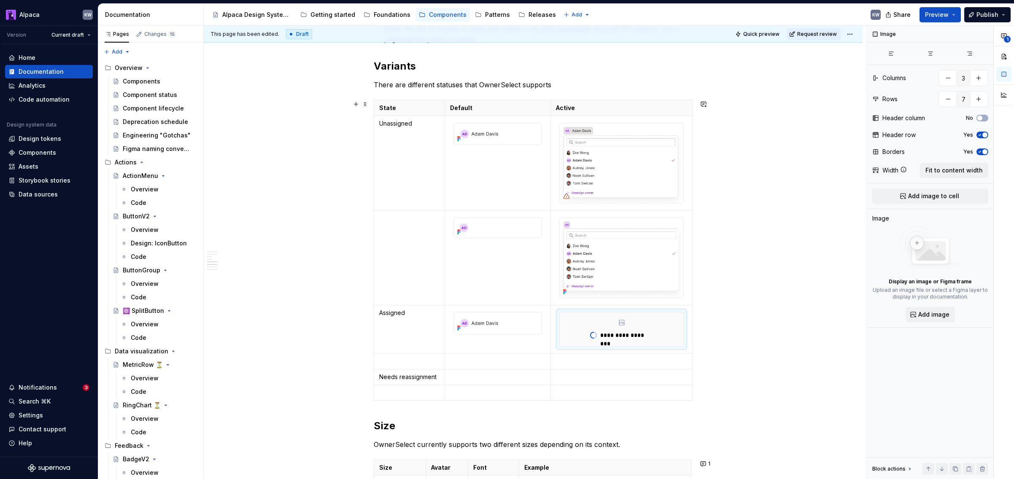
type textarea "*"
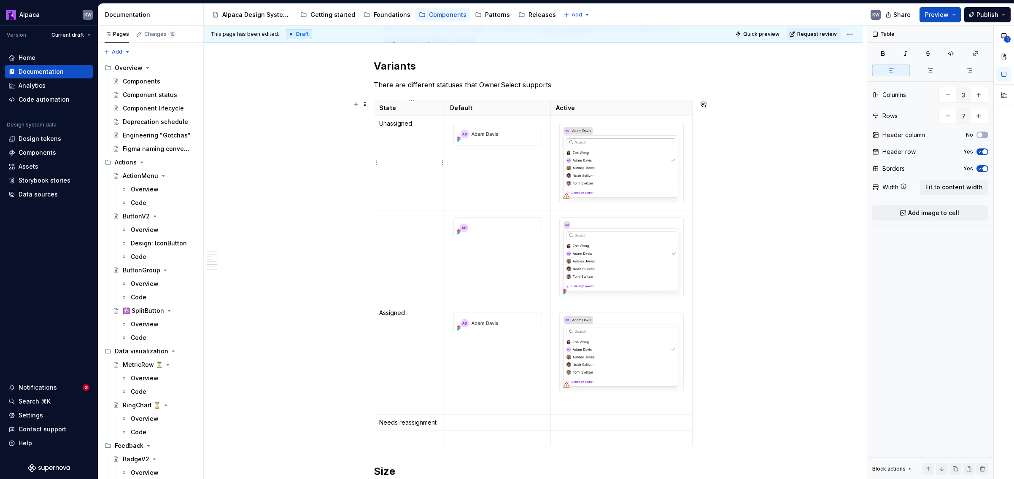
click at [403, 124] on p "Unassigned" at bounding box center [409, 123] width 60 height 8
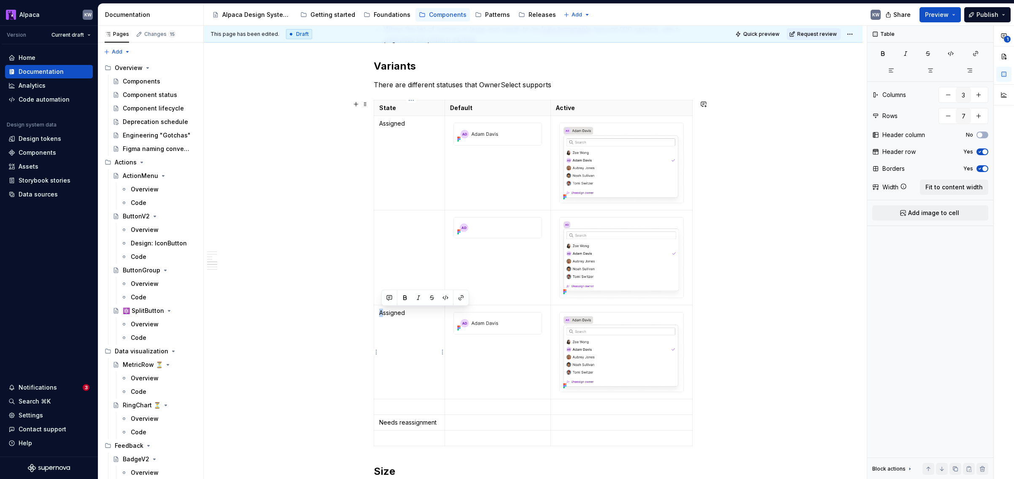
click at [382, 312] on p "Assigned" at bounding box center [409, 313] width 60 height 8
click at [500, 324] on img "To enrich screen reader interactions, please activate Accessibility in Grammarl…" at bounding box center [498, 324] width 88 height 22
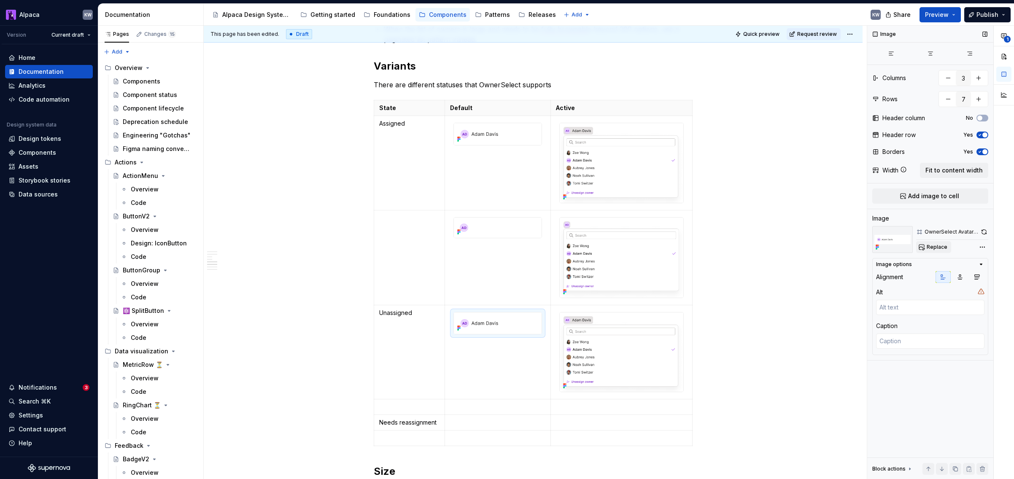
click at [807, 243] on button "Replace" at bounding box center [933, 247] width 35 height 12
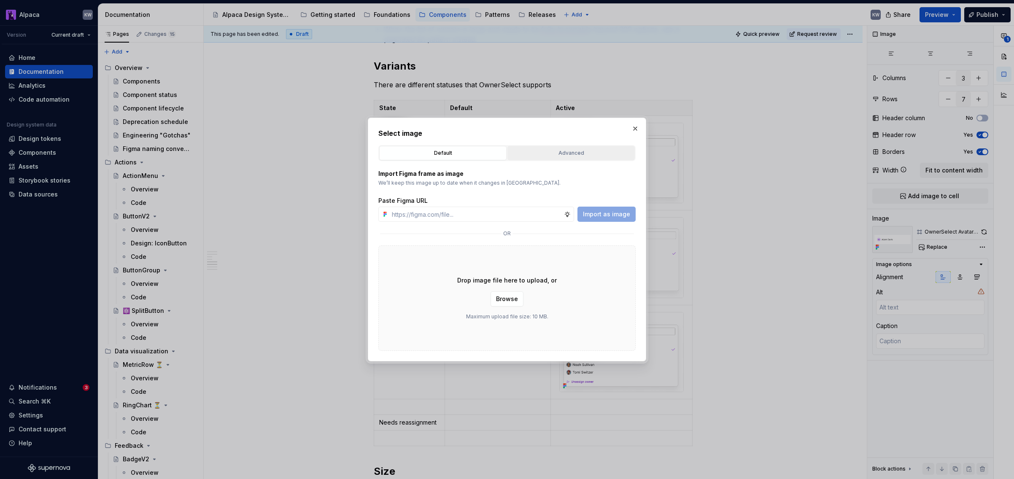
click at [595, 148] on button "Advanced" at bounding box center [571, 153] width 127 height 14
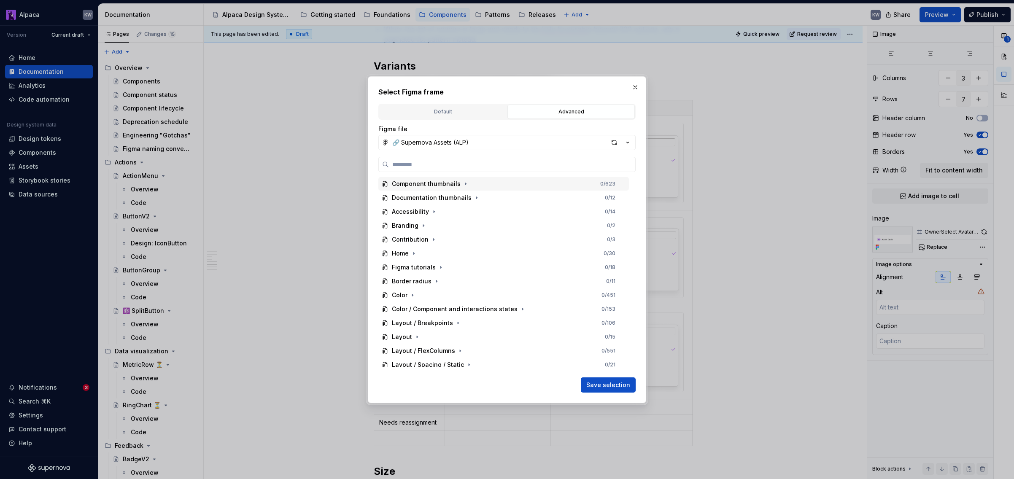
type textarea "*"
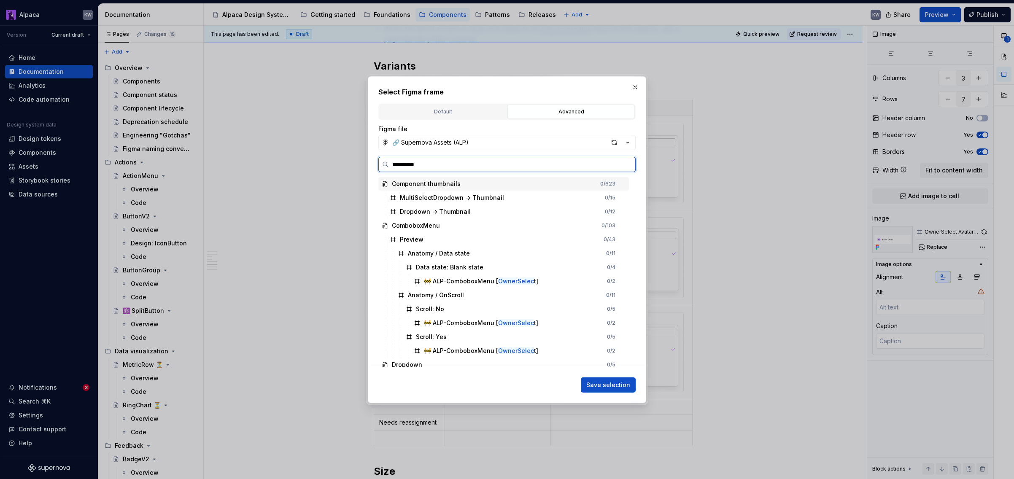
type input "**********"
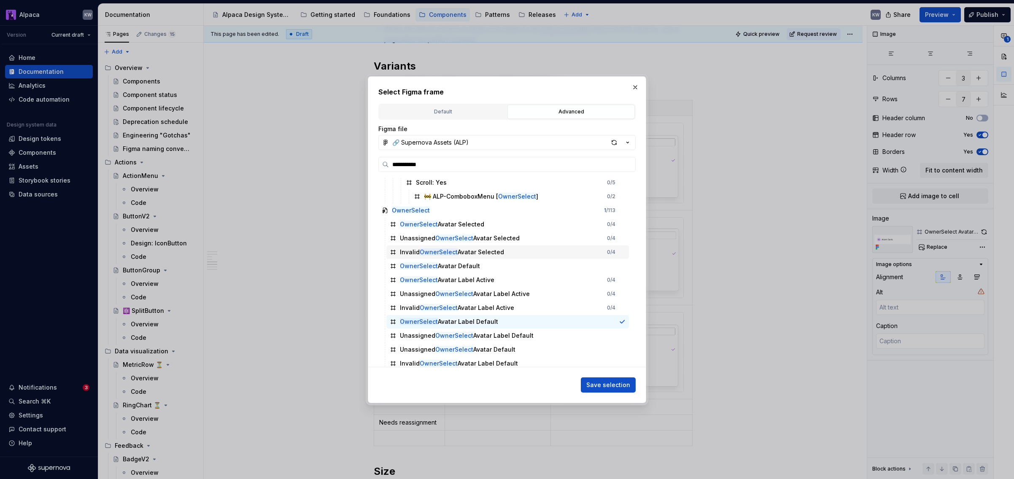
scroll to position [118, 0]
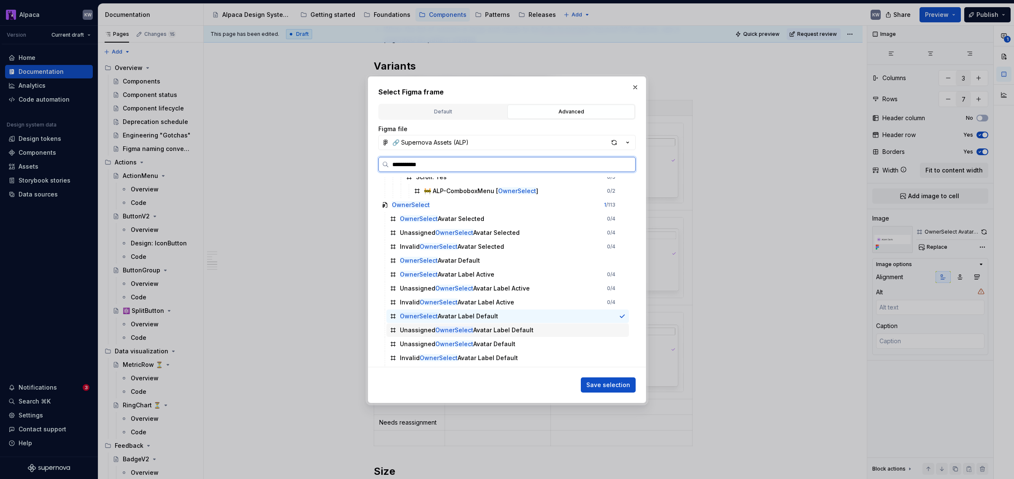
click at [532, 330] on div "Unassigned OwnerSelect Avatar Label Default" at bounding box center [507, 331] width 243 height 14
click at [605, 384] on span "Save selection" at bounding box center [608, 385] width 44 height 8
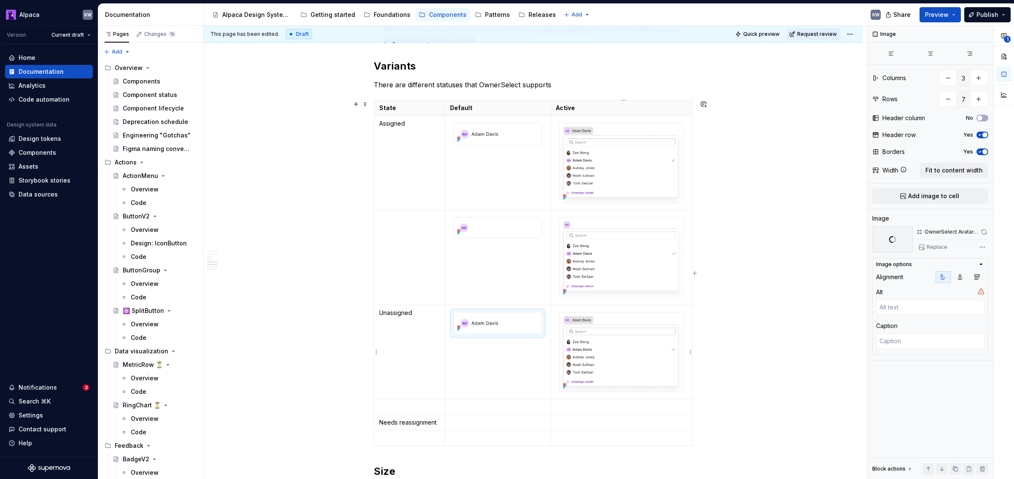
click at [619, 356] on img "To enrich screen reader interactions, please activate Accessibility in Grammarl…" at bounding box center [622, 353] width 124 height 80
click at [629, 341] on img "To enrich screen reader interactions, please activate Accessibility in Grammarl…" at bounding box center [622, 353] width 124 height 80
click at [807, 245] on span "Replace" at bounding box center [937, 247] width 21 height 7
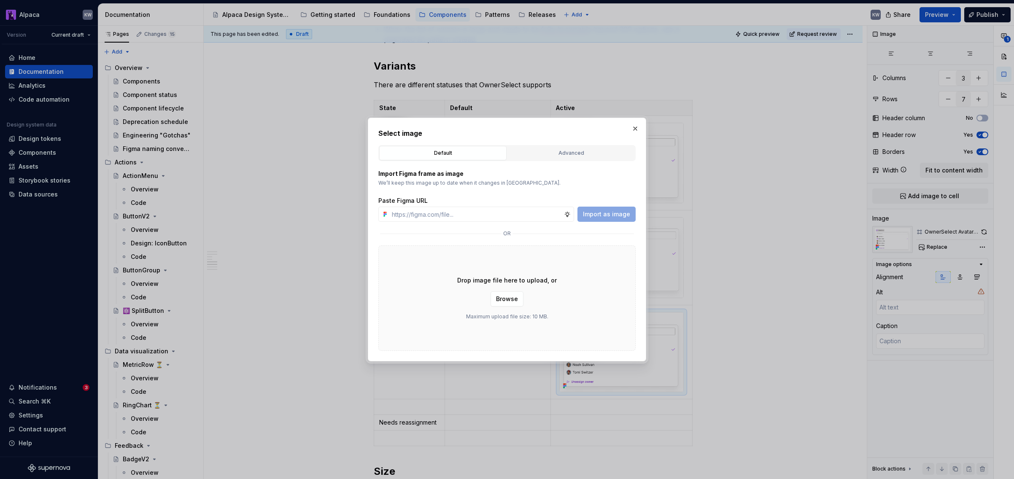
type textarea "*"
click at [554, 149] on div "Advanced" at bounding box center [572, 153] width 122 height 8
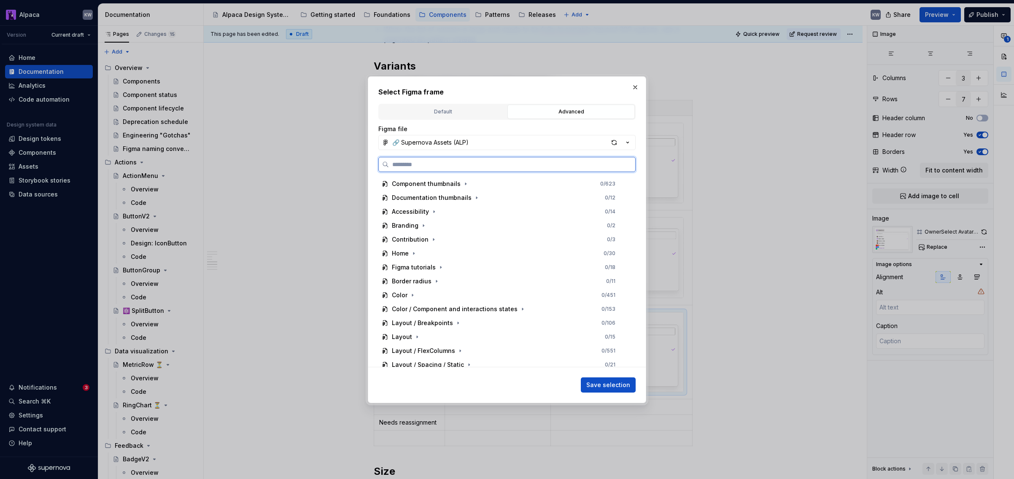
click at [519, 161] on input "search" at bounding box center [512, 164] width 246 height 8
type input "**********"
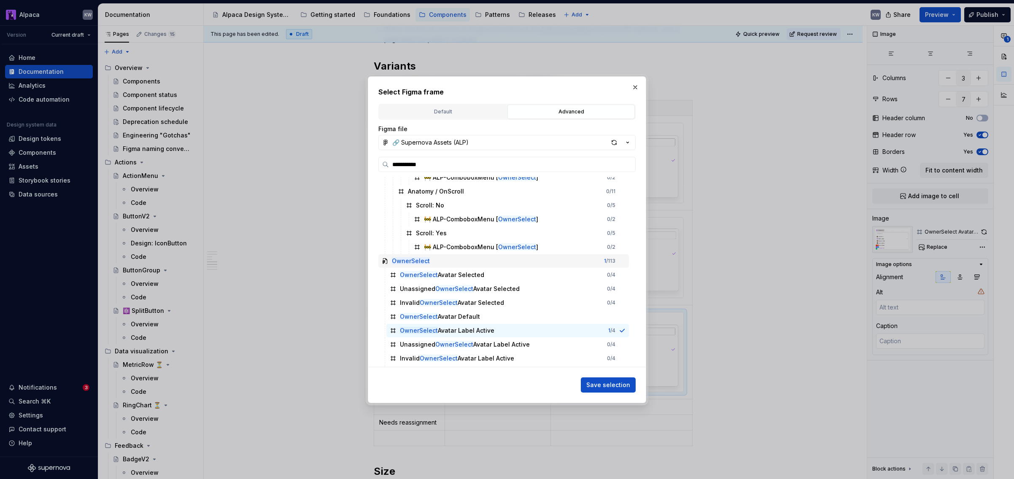
scroll to position [65, 0]
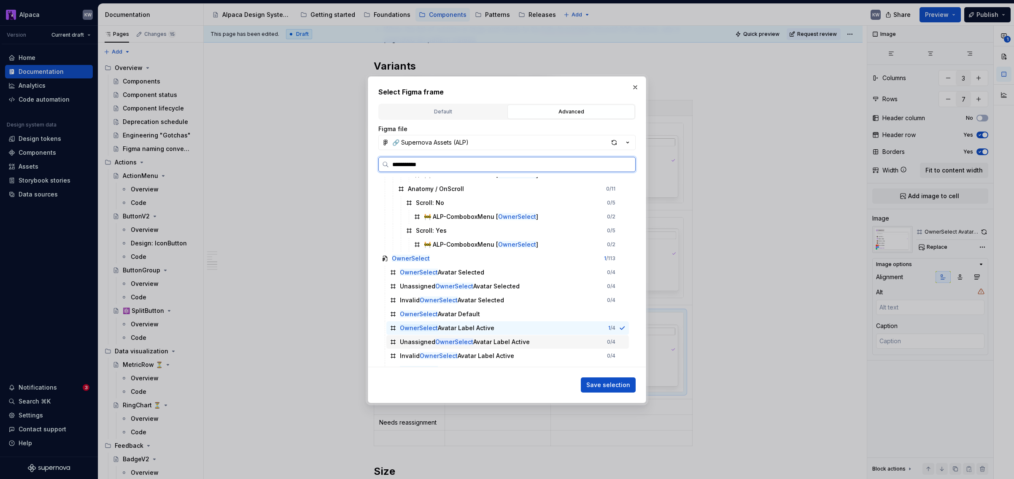
click at [538, 342] on div "Unassigned OwnerSelect Avatar Label Active 0 / 4" at bounding box center [507, 342] width 243 height 14
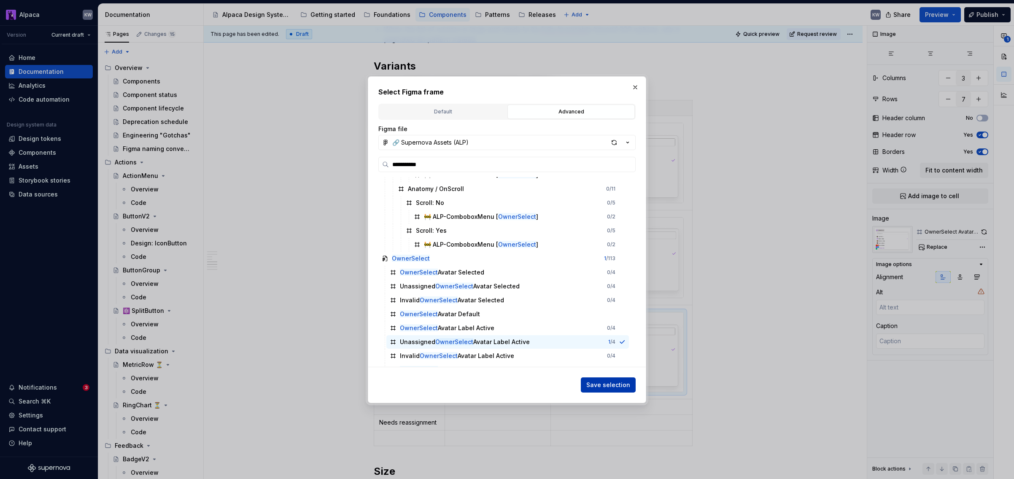
click at [602, 384] on span "Save selection" at bounding box center [608, 385] width 44 height 8
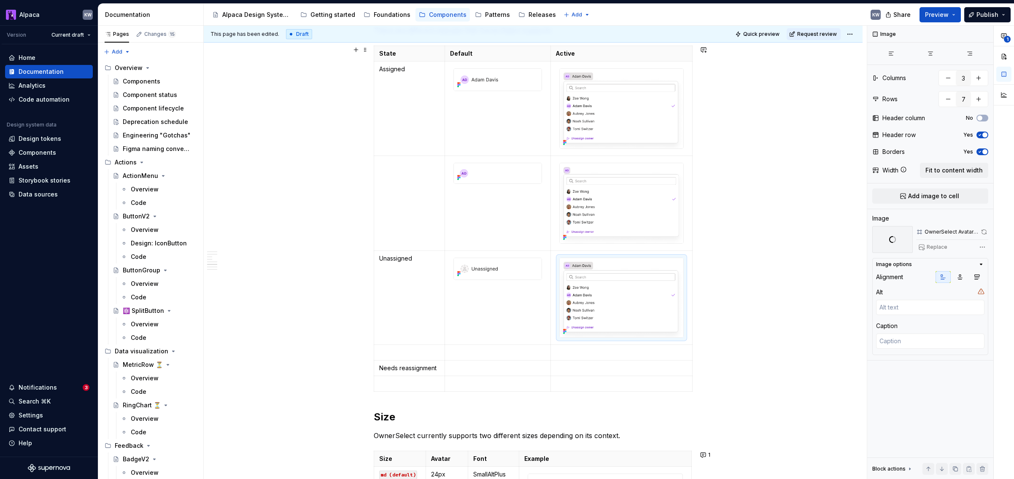
scroll to position [1210, 0]
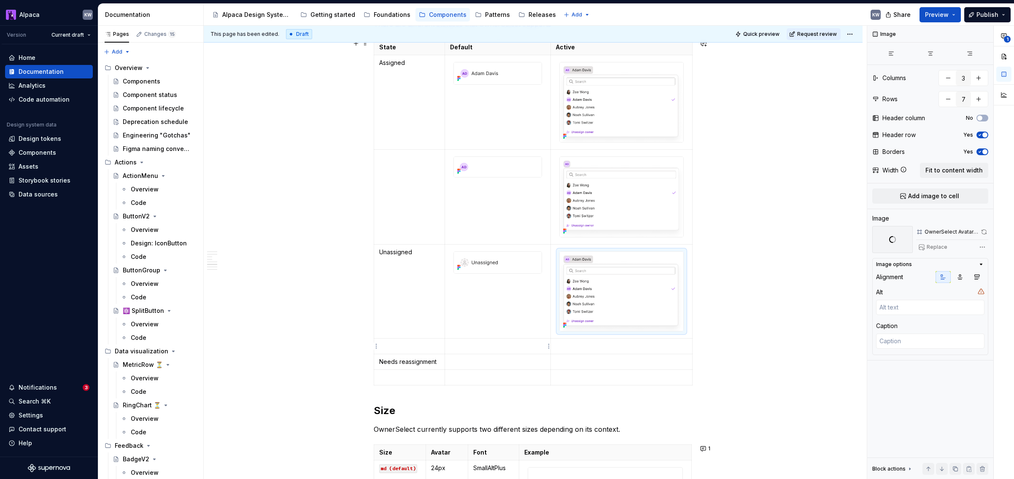
type textarea "*"
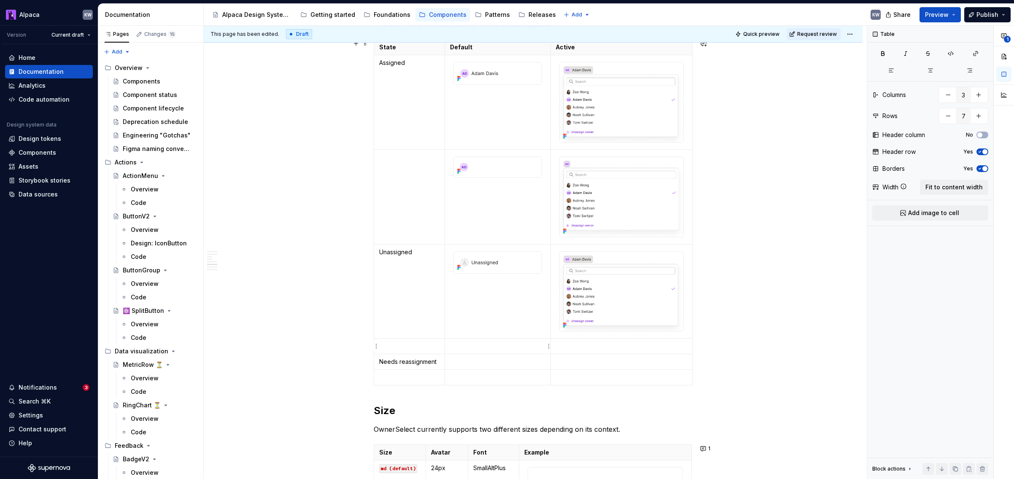
click at [463, 350] on p "To enrich screen reader interactions, please activate Accessibility in Grammarl…" at bounding box center [498, 346] width 96 height 8
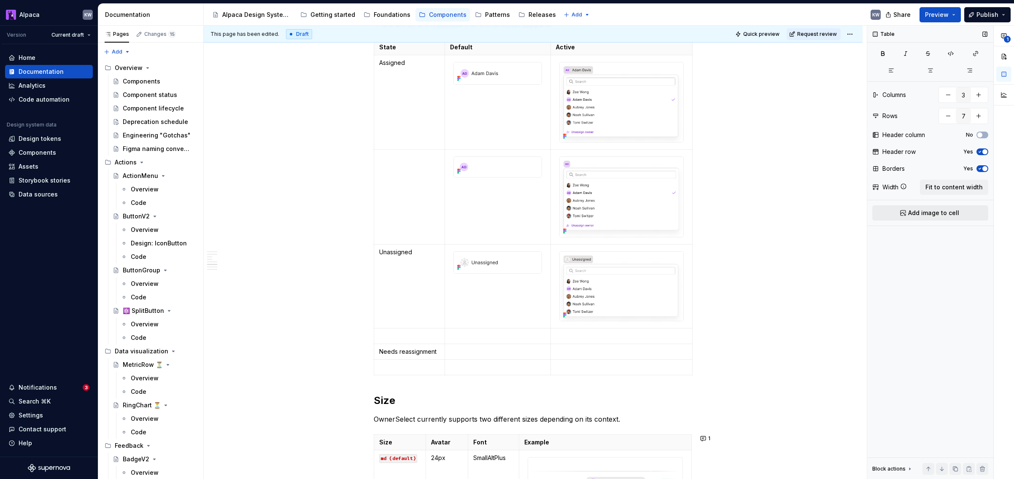
click at [807, 213] on span "Add image to cell" at bounding box center [933, 213] width 51 height 8
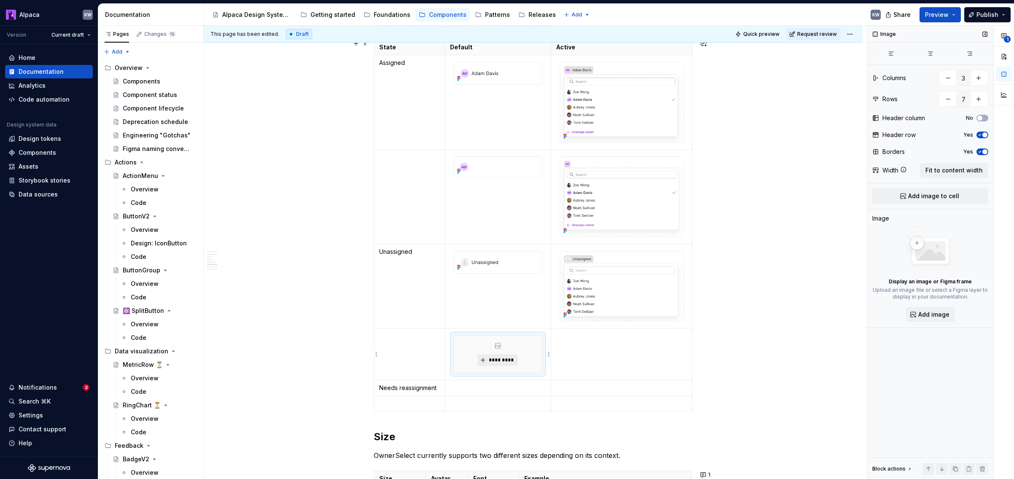
click at [505, 356] on button "*********" at bounding box center [498, 360] width 40 height 12
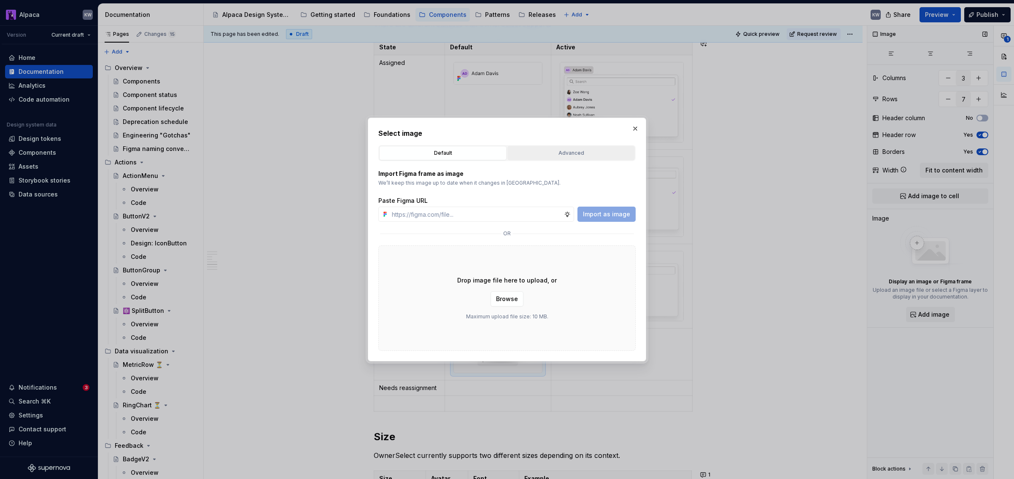
click at [586, 156] on div "Advanced" at bounding box center [572, 153] width 122 height 8
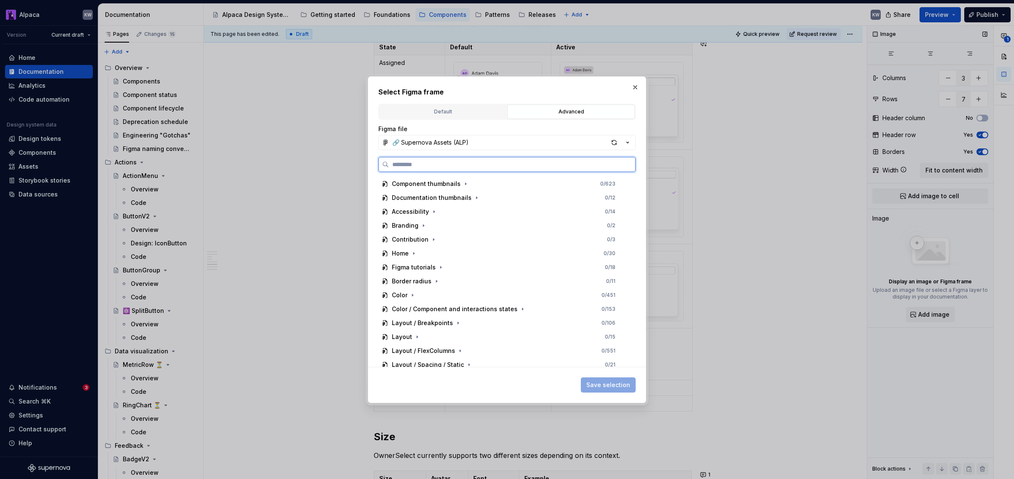
click at [583, 161] on input "search" at bounding box center [512, 164] width 246 height 8
type input "*"
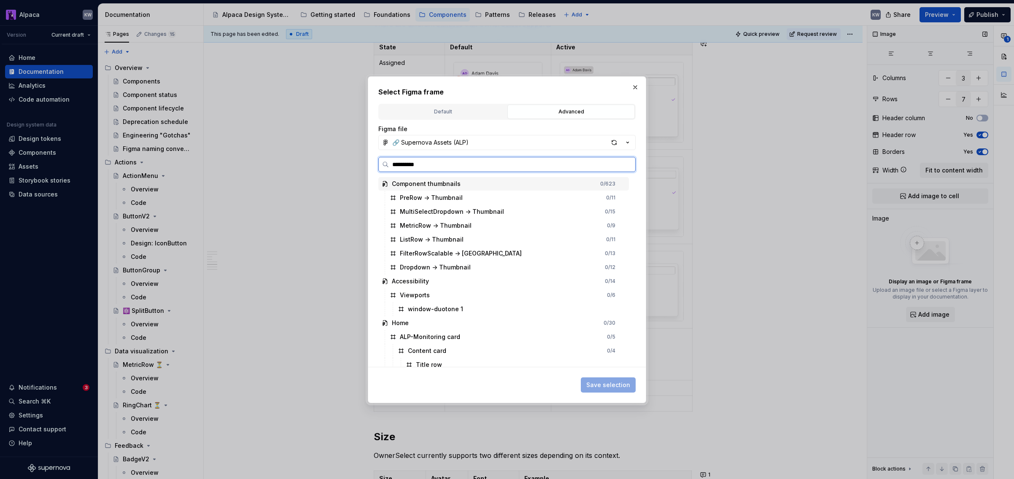
type input "**********"
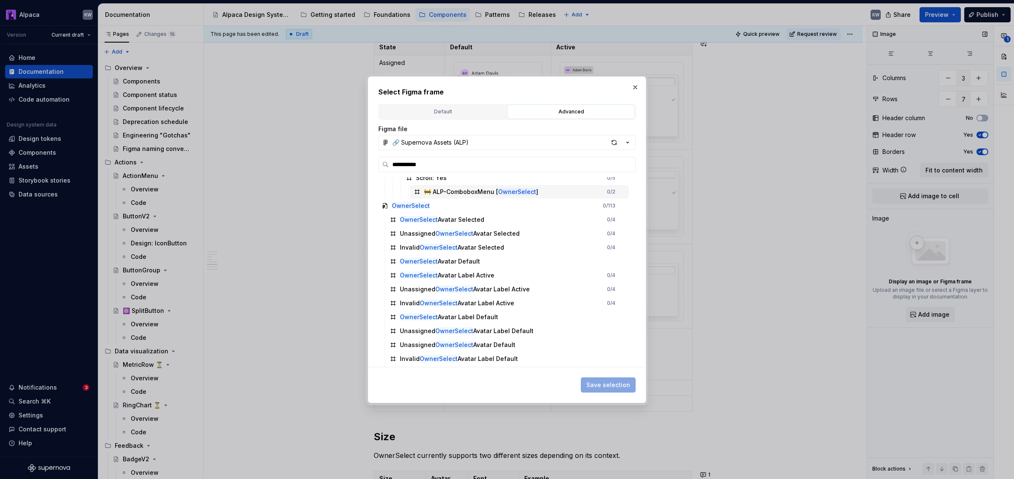
scroll to position [122, 0]
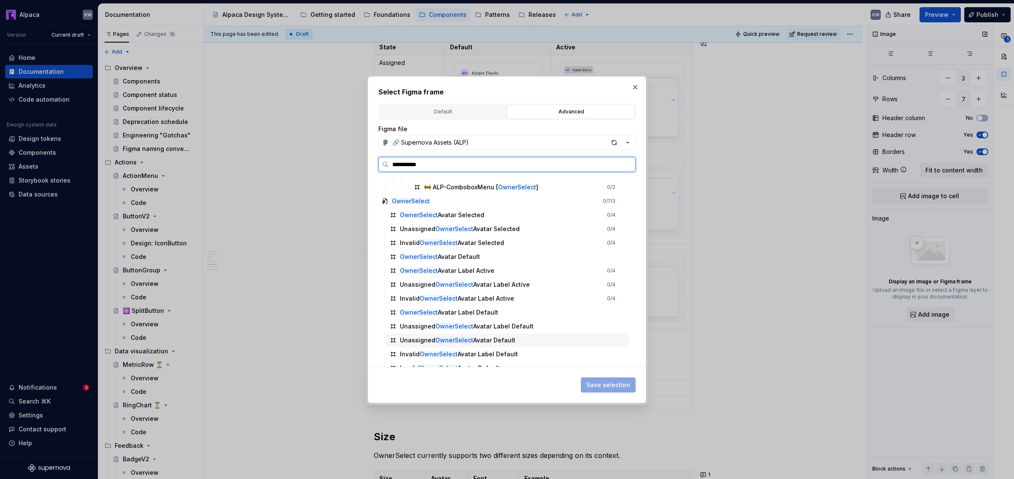
click at [525, 338] on div "Unassigned OwnerSelect Avatar Default" at bounding box center [507, 341] width 243 height 14
click at [615, 394] on div "**********" at bounding box center [507, 239] width 278 height 327
click at [616, 387] on span "Save selection" at bounding box center [608, 385] width 44 height 8
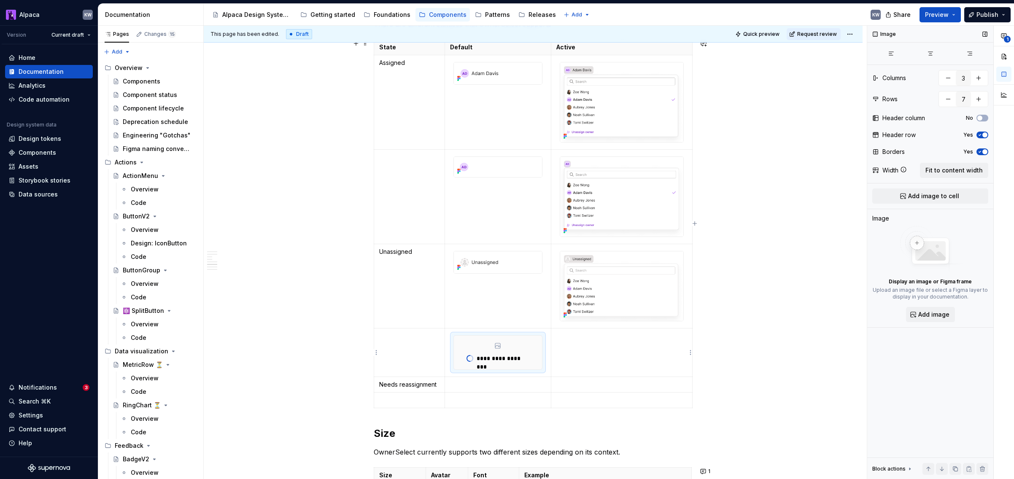
click at [624, 364] on td "To enrich screen reader interactions, please activate Accessibility in Grammarl…" at bounding box center [621, 352] width 141 height 49
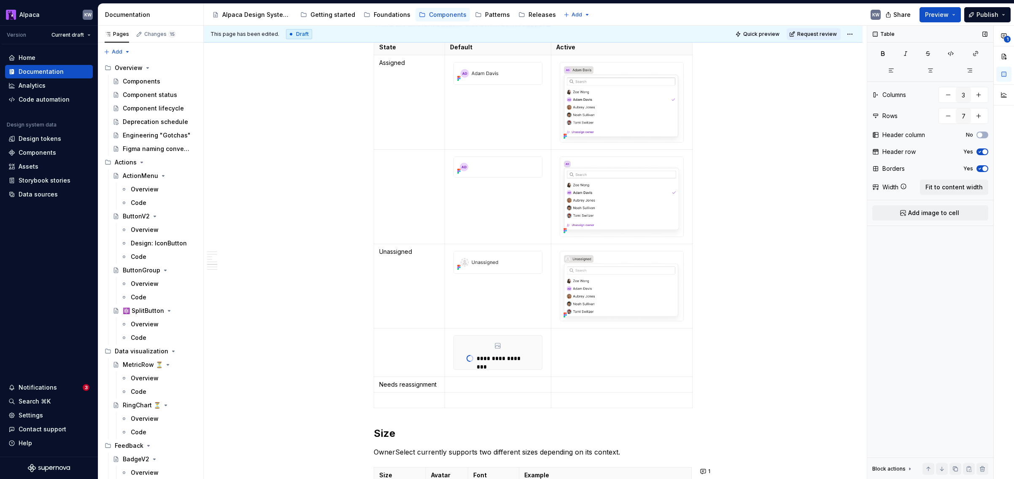
click at [807, 209] on span "Add image to cell" at bounding box center [933, 213] width 51 height 8
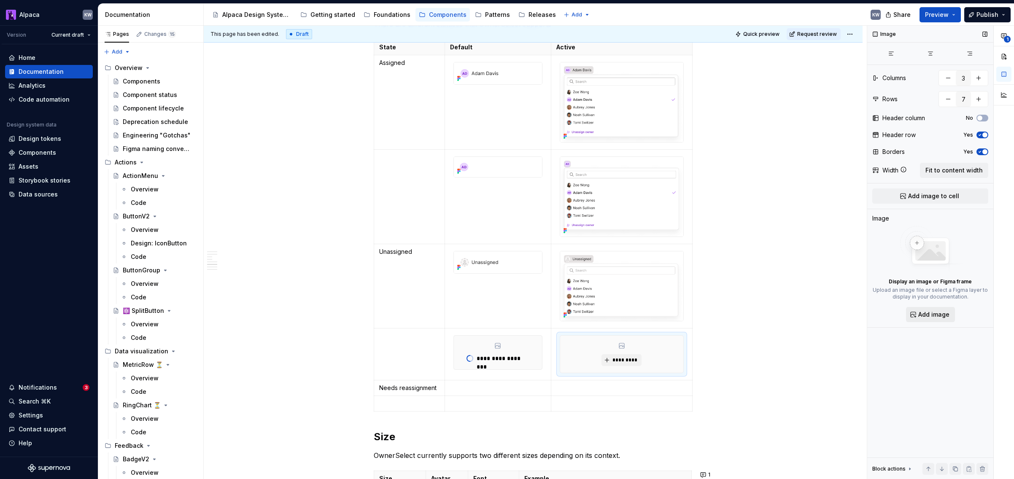
click at [807, 318] on span "Add image" at bounding box center [933, 315] width 31 height 8
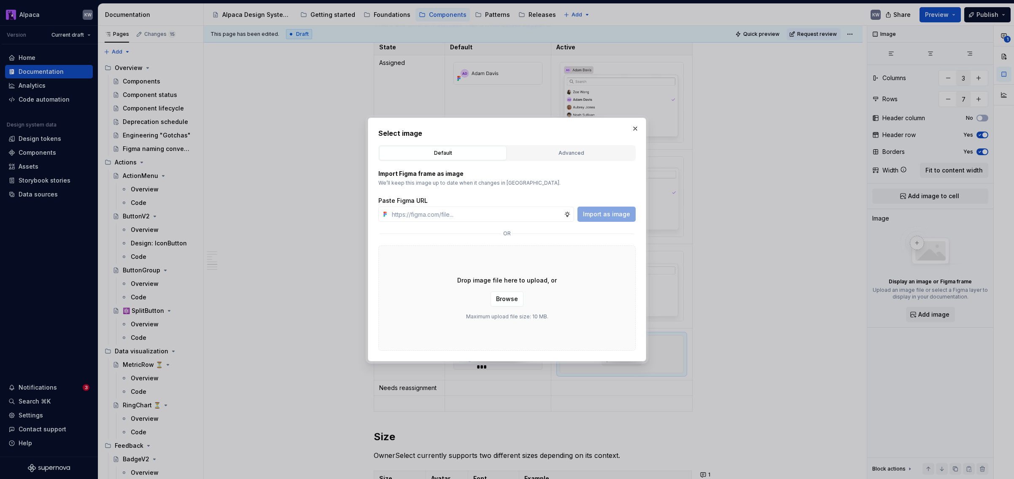
click at [555, 159] on button "Advanced" at bounding box center [571, 153] width 127 height 14
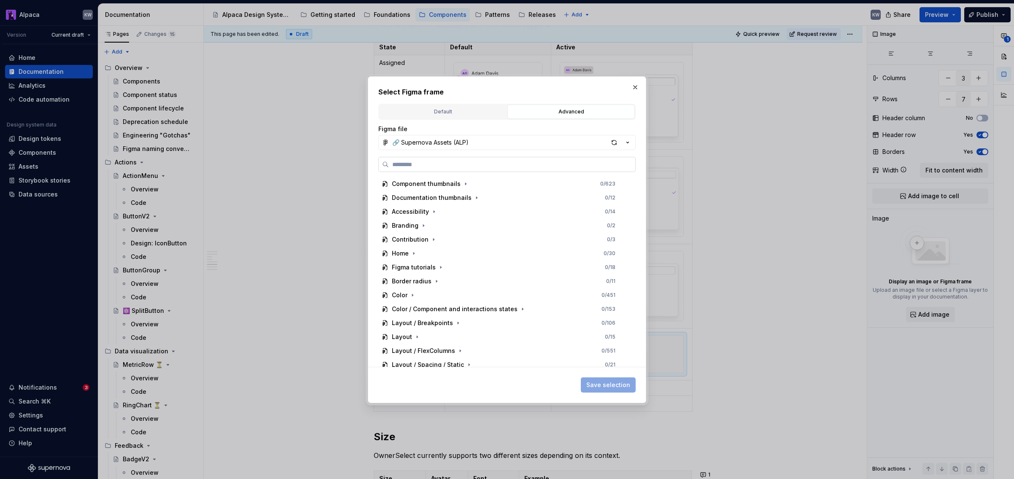
click at [545, 167] on input "search" at bounding box center [512, 164] width 246 height 8
type input "**********"
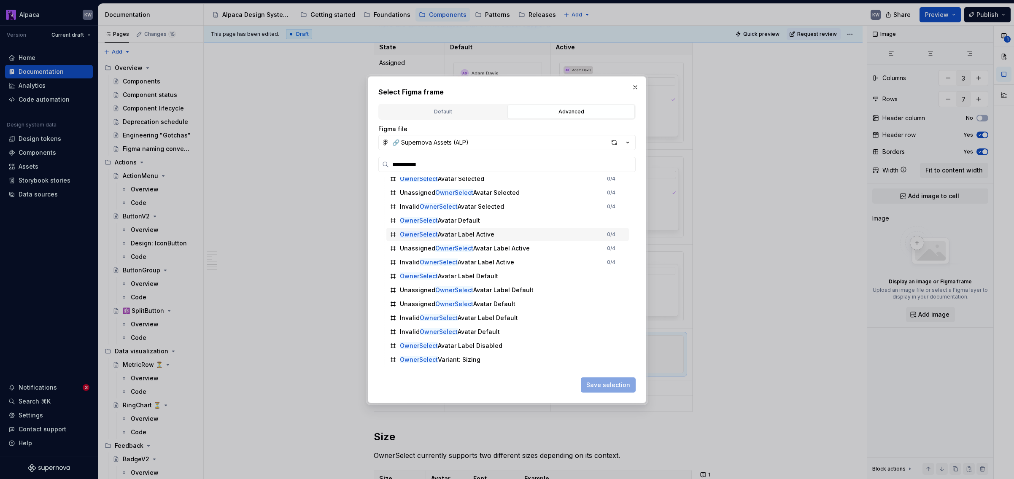
scroll to position [157, 0]
click at [507, 194] on div "Unassigned OwnerSelect Avatar Selected" at bounding box center [460, 193] width 120 height 8
drag, startPoint x: 600, startPoint y: 384, endPoint x: 606, endPoint y: 383, distance: 6.4
click at [600, 384] on span "Save selection" at bounding box center [608, 385] width 44 height 8
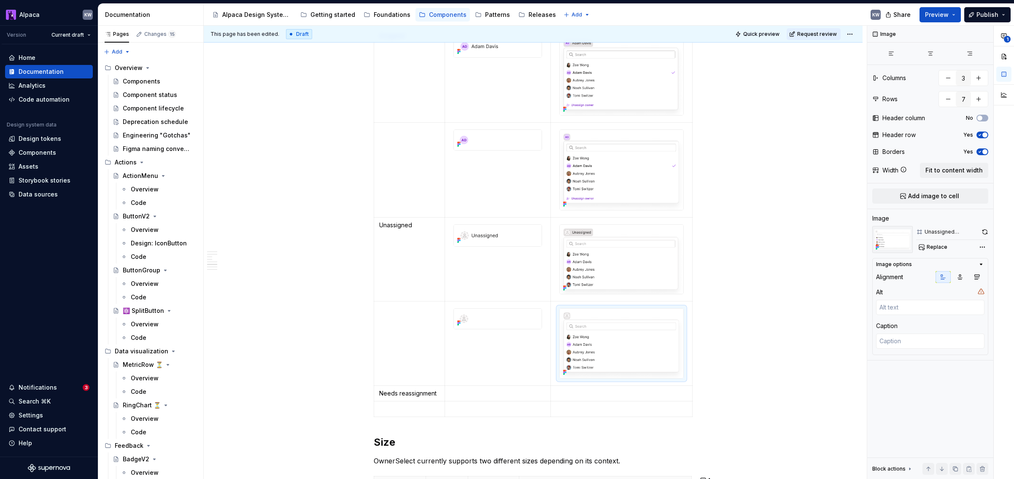
scroll to position [1251, 0]
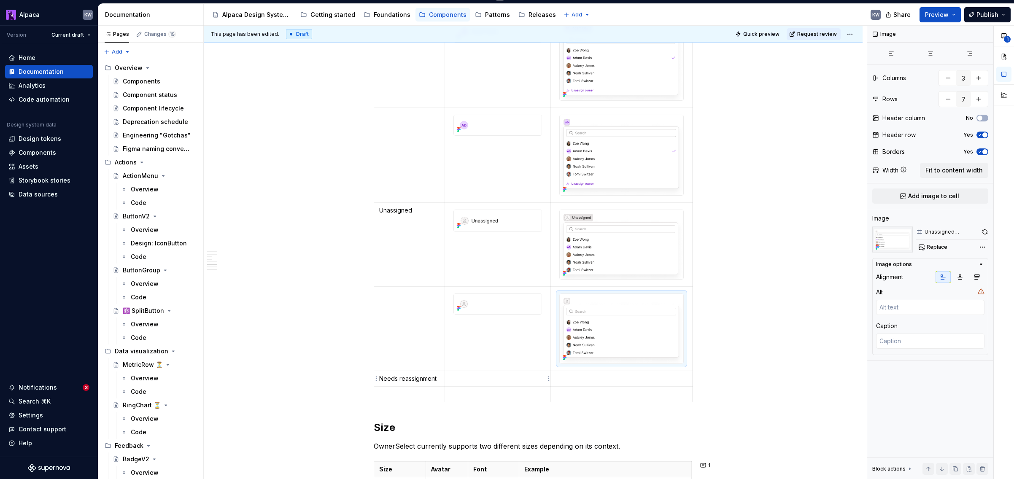
click at [531, 384] on td "To enrich screen reader interactions, please activate Accessibility in Grammarl…" at bounding box center [498, 379] width 106 height 16
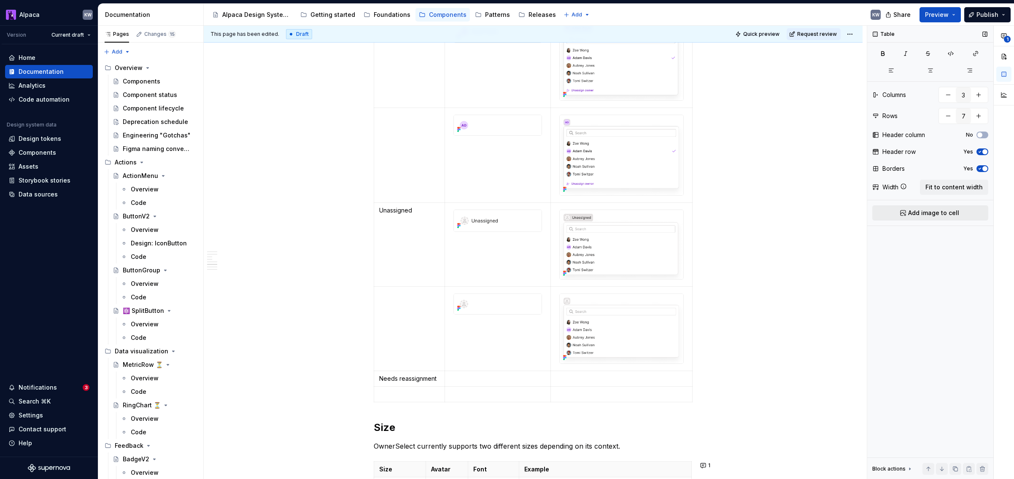
click at [807, 213] on span "Add image to cell" at bounding box center [933, 213] width 51 height 8
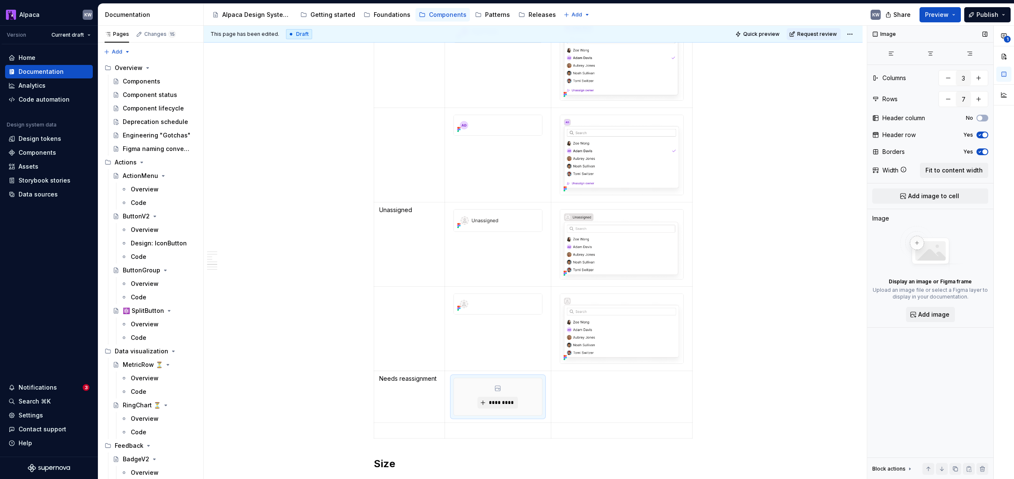
type textarea "*"
click at [807, 316] on span "Add image" at bounding box center [933, 315] width 31 height 8
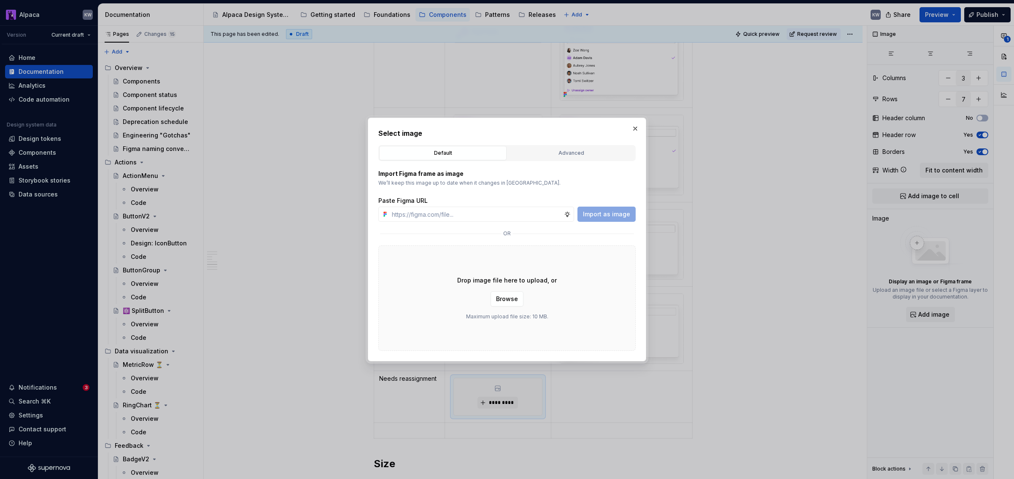
click at [536, 157] on div "Advanced" at bounding box center [572, 153] width 122 height 8
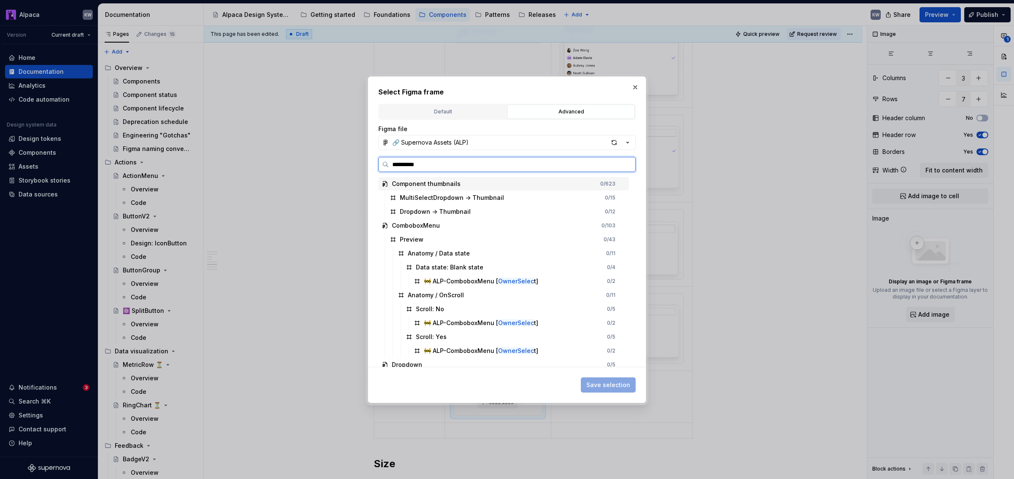
type input "**********"
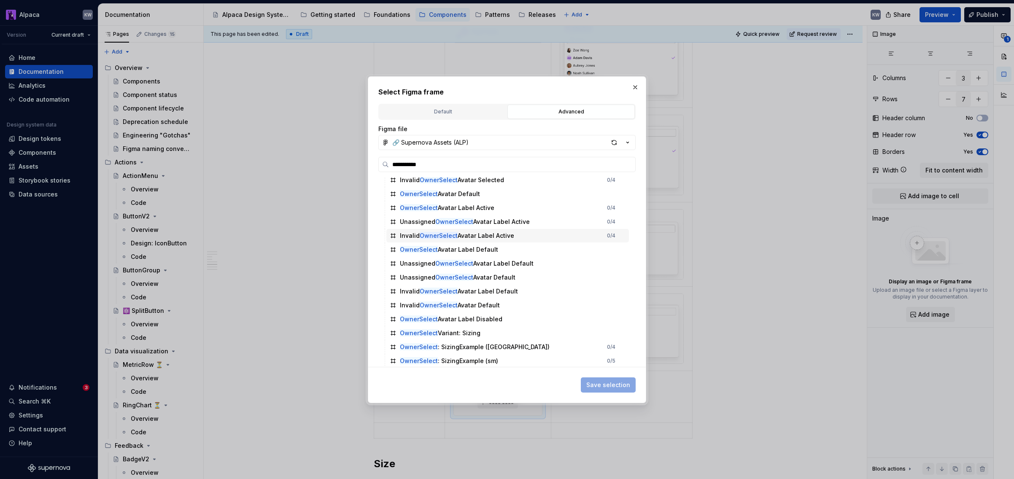
scroll to position [178, 0]
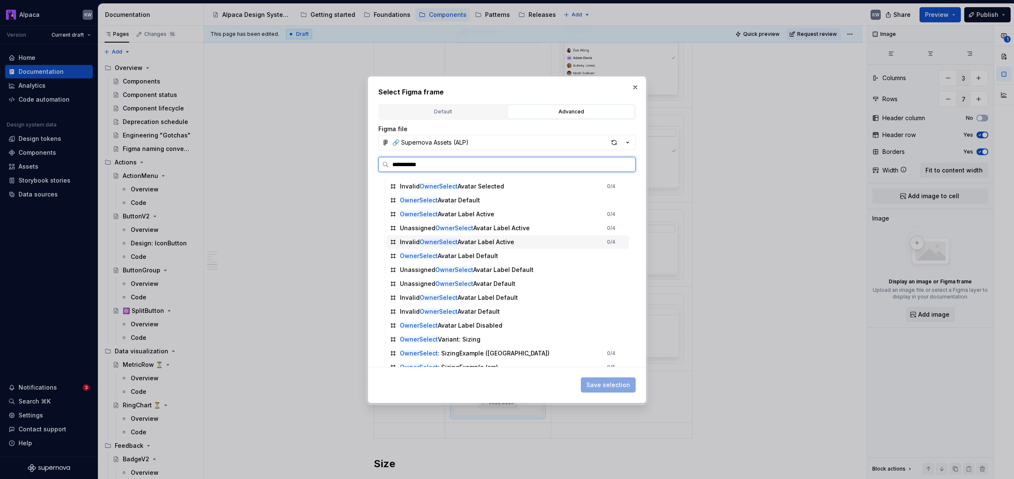
click at [529, 244] on div "Invalid OwnerSelect Avatar Label Active 0 / 4" at bounding box center [507, 242] width 243 height 14
click at [520, 298] on div "Invalid OwnerSelect Avatar Label Default" at bounding box center [507, 298] width 243 height 14
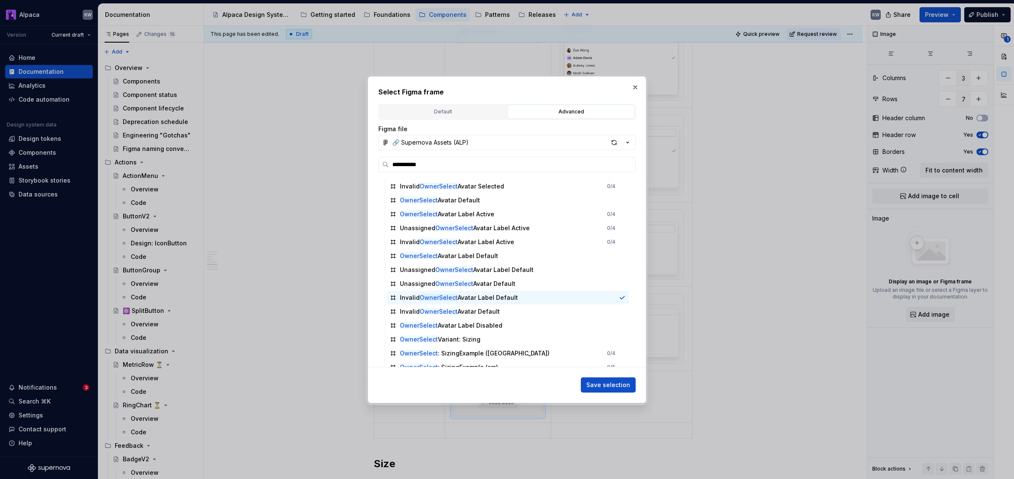
click at [601, 382] on span "Save selection" at bounding box center [608, 385] width 44 height 8
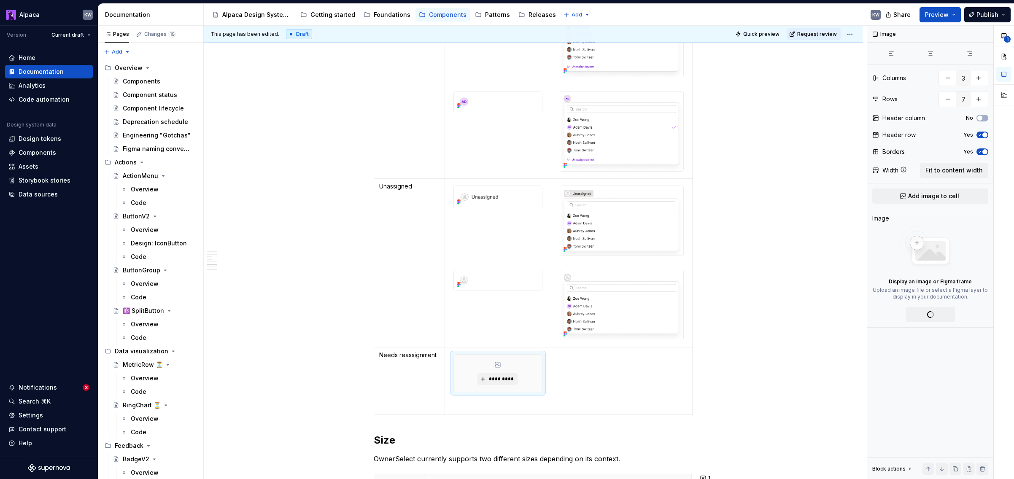
scroll to position [1279, 0]
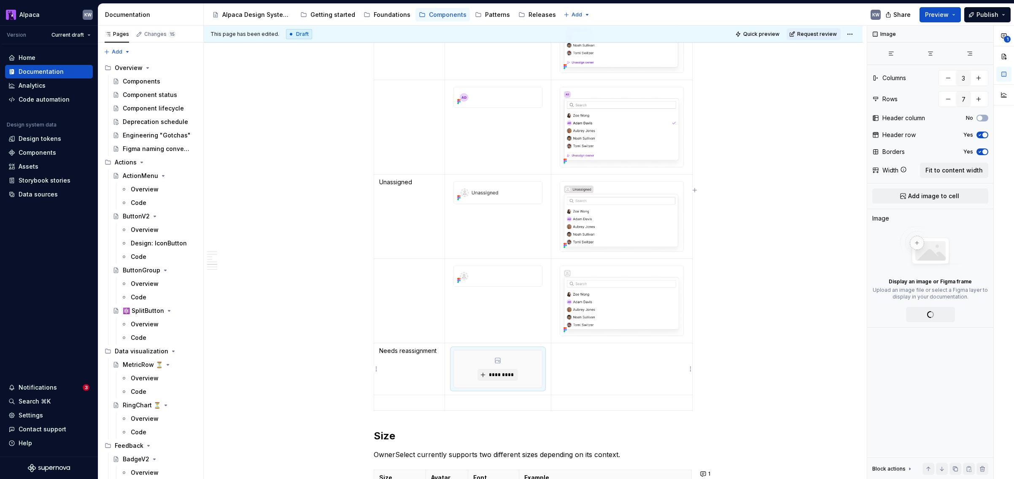
click at [622, 367] on td "To enrich screen reader interactions, please activate Accessibility in Grammarl…" at bounding box center [621, 369] width 141 height 52
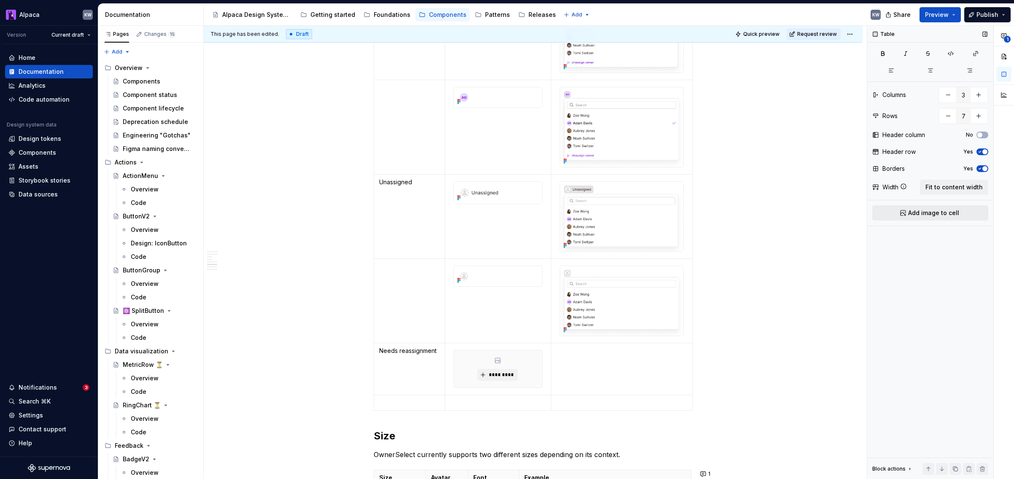
click at [807, 213] on span "Add image to cell" at bounding box center [933, 213] width 51 height 8
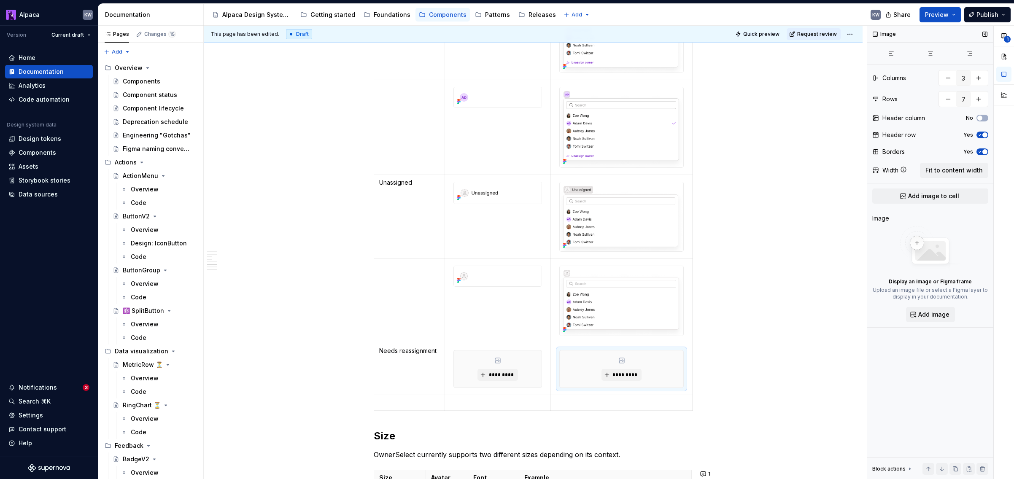
click at [807, 305] on div "Display an image or Figma frame Upload an image file or select a Figma layer to…" at bounding box center [931, 274] width 116 height 96
type textarea "*"
click at [807, 313] on span "Add image" at bounding box center [933, 315] width 31 height 8
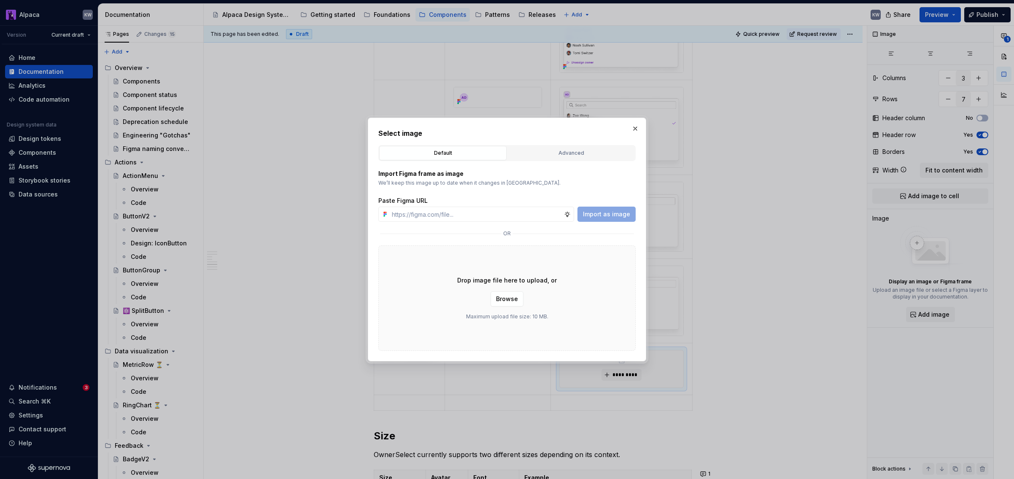
click at [593, 141] on div "Select image Default Advanced Import Figma frame as image We’ll keep this image…" at bounding box center [506, 239] width 257 height 223
click at [593, 153] on div "Advanced" at bounding box center [572, 153] width 122 height 8
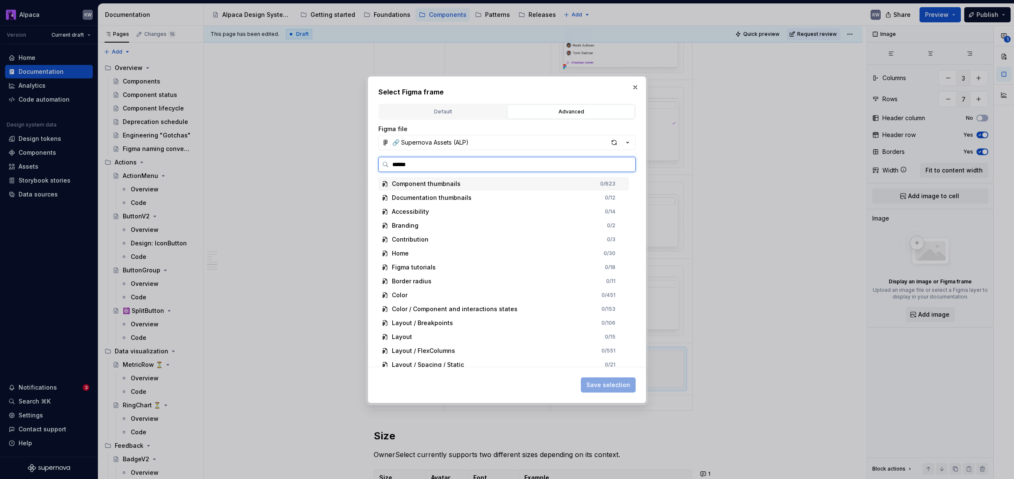
type input "*******"
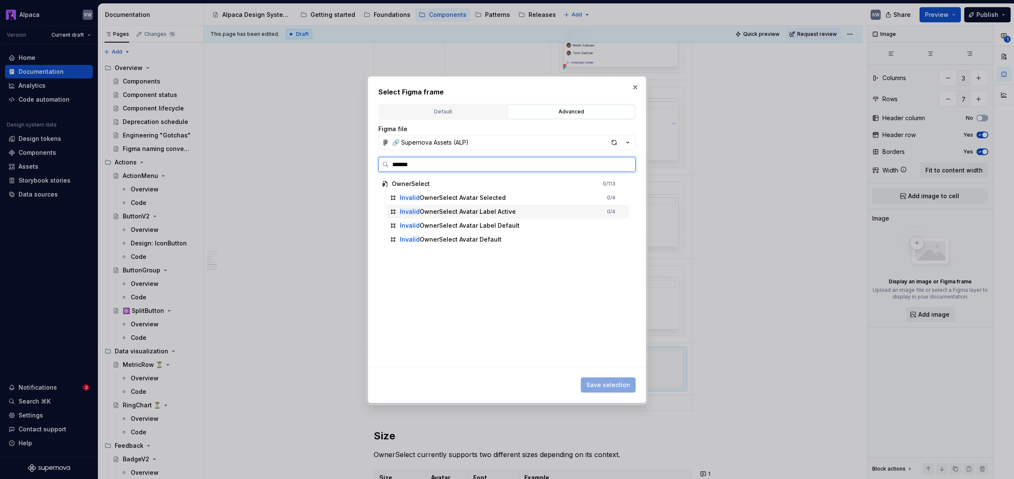
click at [562, 210] on div "Invalid OwnerSelect Avatar Label Active 0 / 4" at bounding box center [507, 212] width 243 height 14
click at [604, 389] on span "Save selection" at bounding box center [608, 385] width 44 height 8
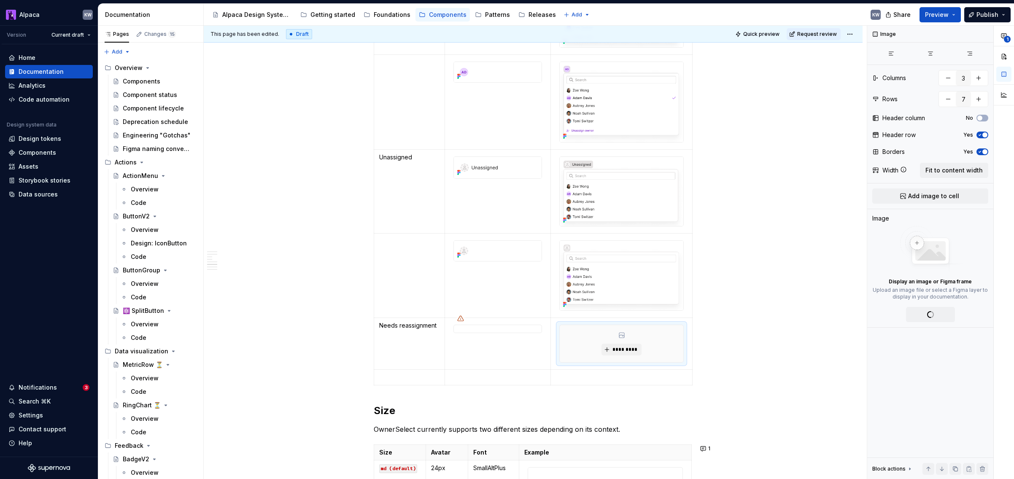
scroll to position [1307, 0]
click at [486, 370] on td "To enrich screen reader interactions, please activate Accessibility in Grammarl…" at bounding box center [498, 375] width 106 height 16
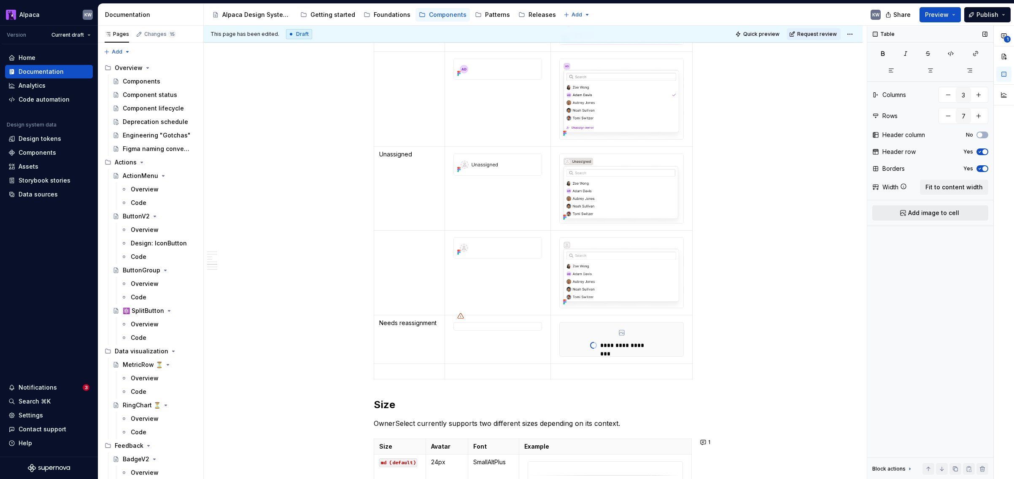
click at [807, 213] on span "Add image to cell" at bounding box center [933, 213] width 51 height 8
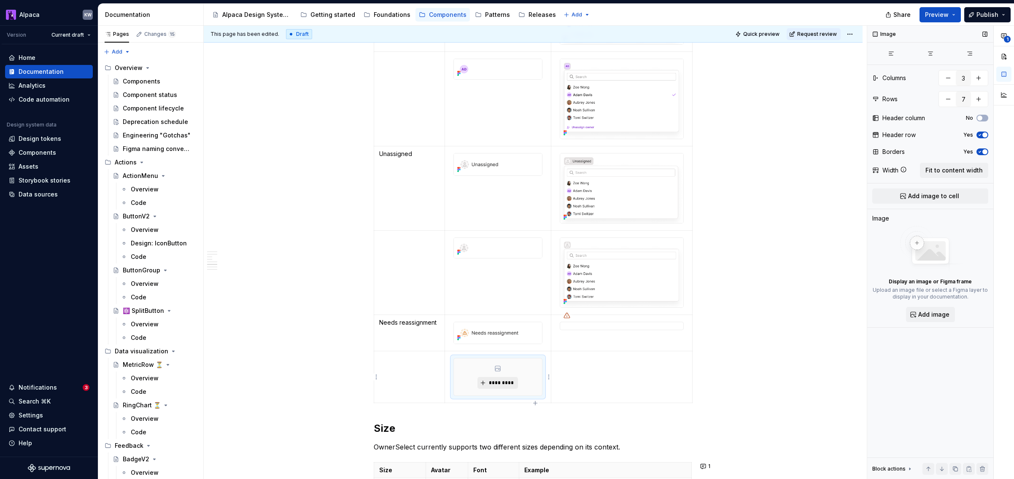
click at [507, 382] on span "*********" at bounding box center [501, 383] width 26 height 7
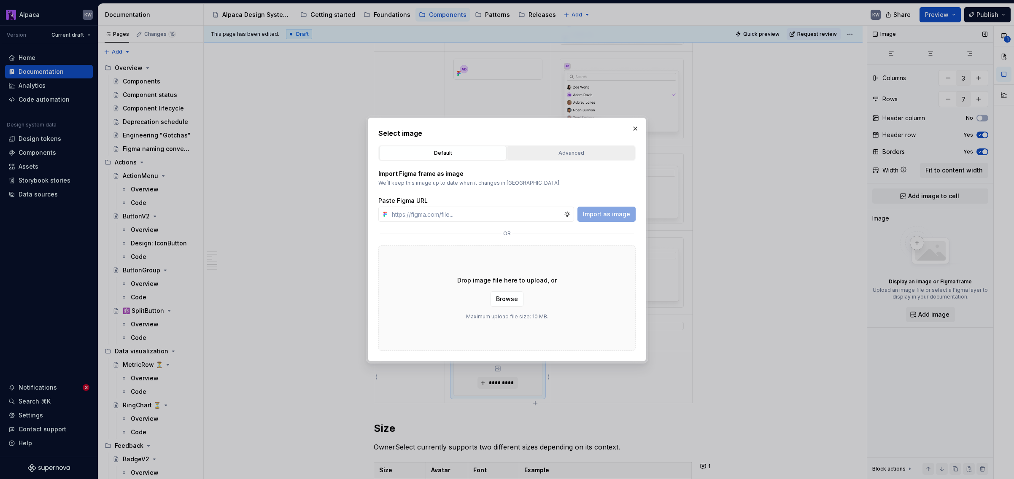
click at [573, 152] on div "Advanced" at bounding box center [572, 153] width 122 height 8
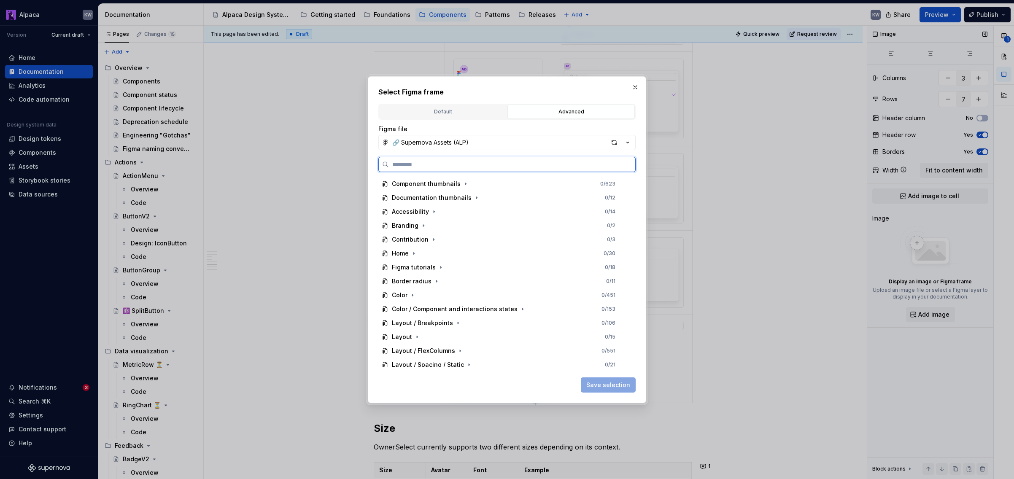
click at [476, 163] on input "search" at bounding box center [512, 164] width 246 height 8
type input "*******"
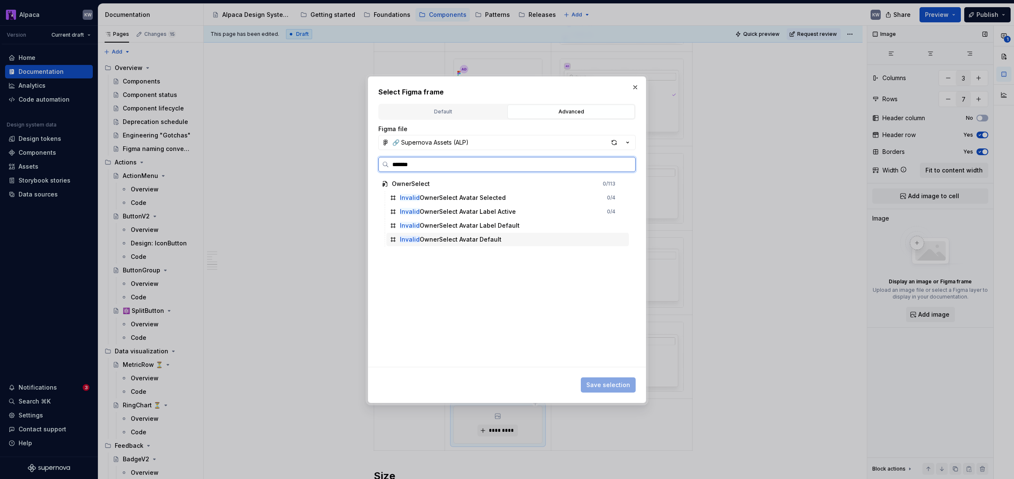
click at [525, 236] on div "Invalid OwnerSelect Avatar Default" at bounding box center [507, 240] width 243 height 14
click at [606, 389] on button "Save selection" at bounding box center [608, 385] width 55 height 15
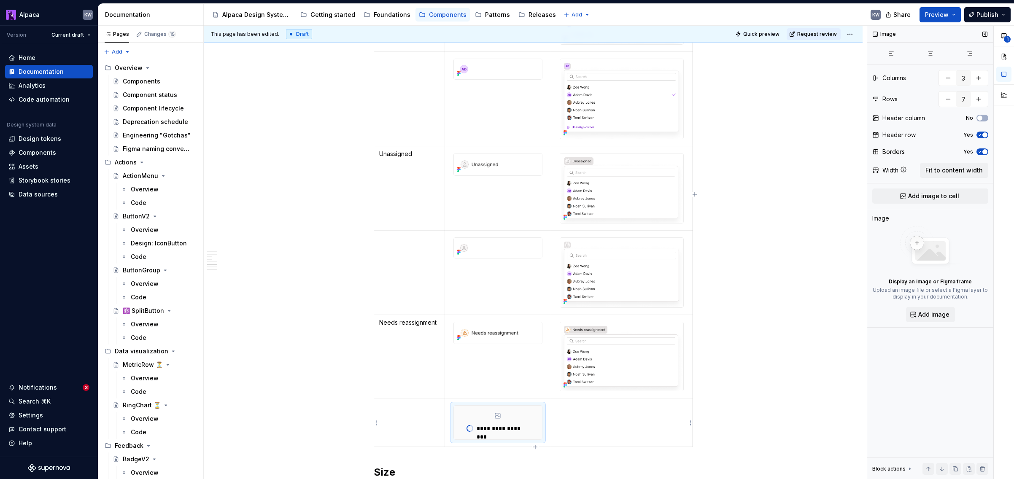
click at [632, 426] on td "To enrich screen reader interactions, please activate Accessibility in Grammarl…" at bounding box center [621, 423] width 141 height 49
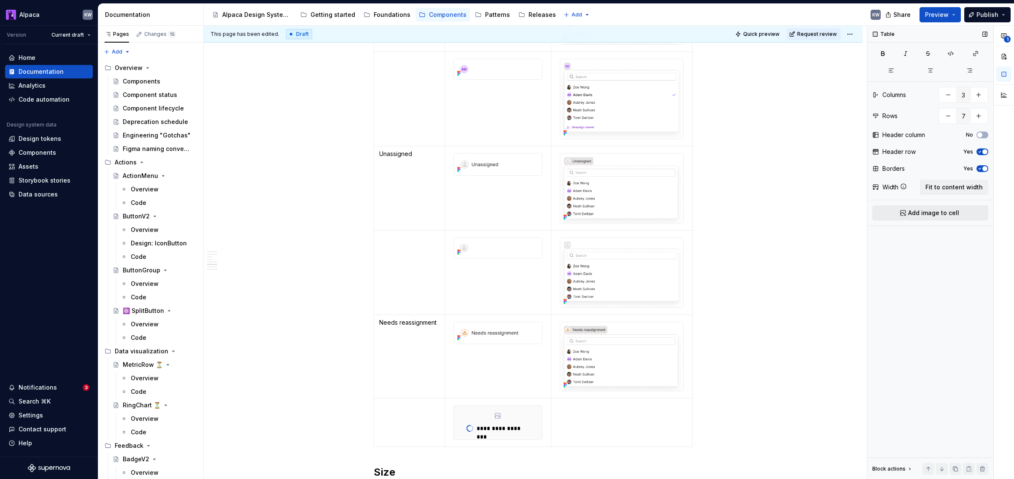
click at [807, 213] on span "Add image to cell" at bounding box center [933, 213] width 51 height 8
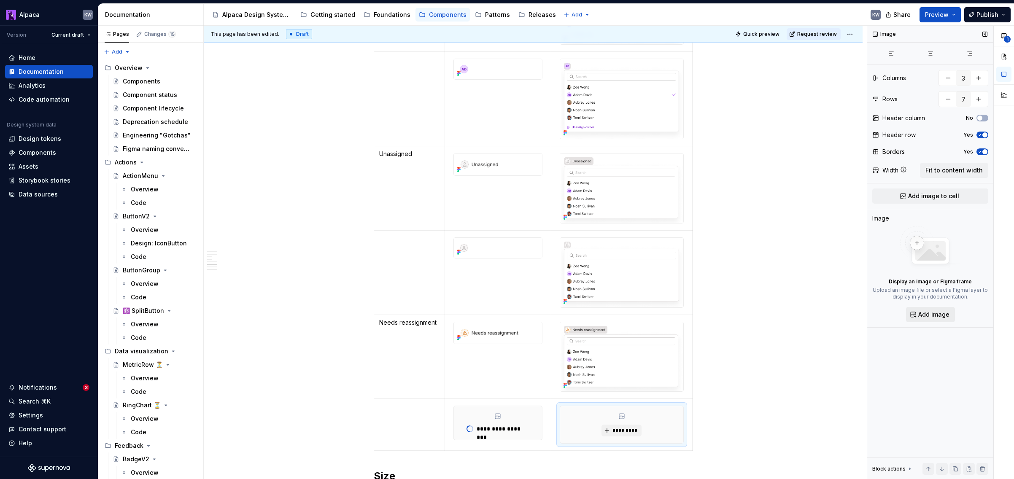
click at [807, 314] on span "Add image" at bounding box center [933, 315] width 31 height 8
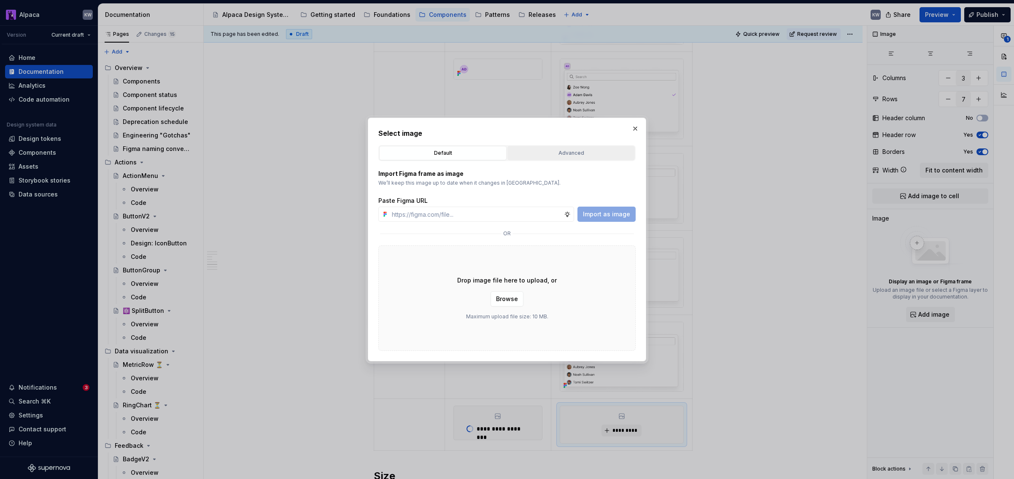
click at [582, 149] on div "Advanced" at bounding box center [572, 153] width 122 height 8
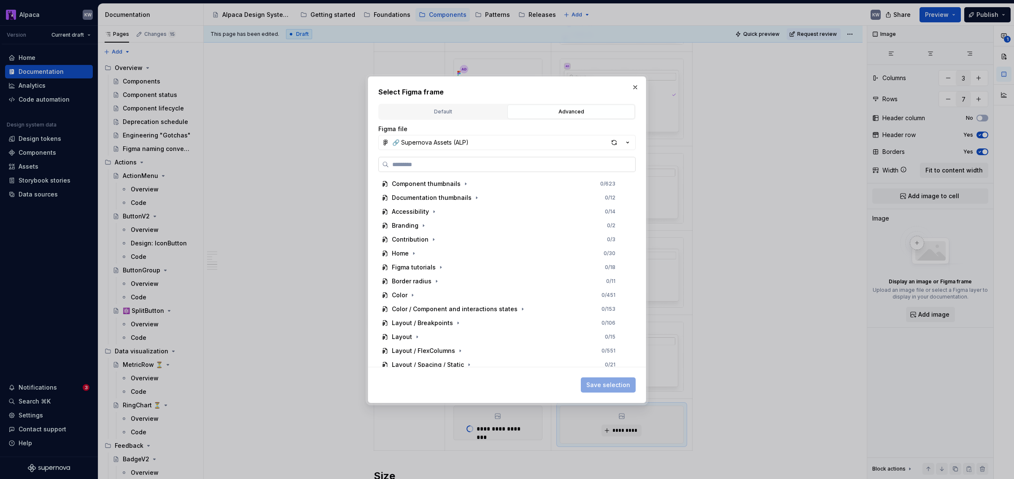
click at [539, 168] on input "search" at bounding box center [512, 164] width 246 height 8
type input "*******"
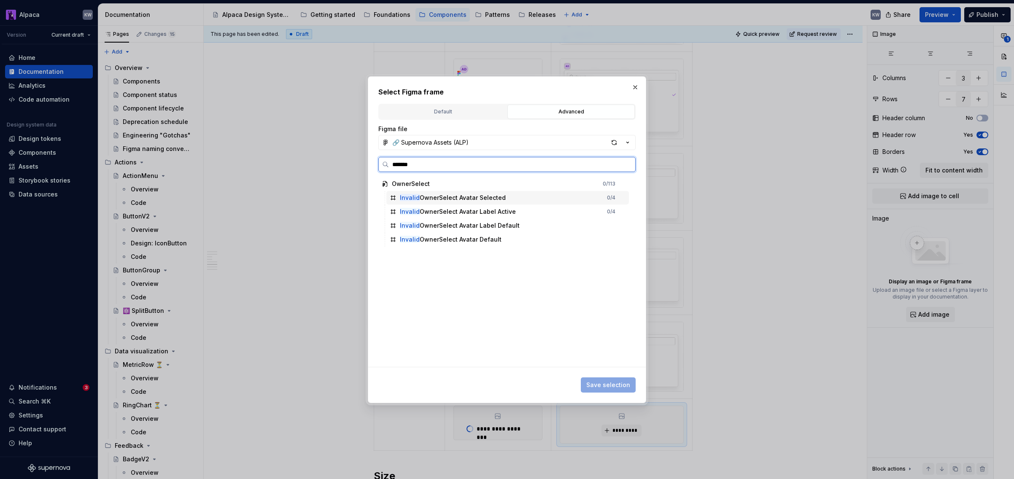
click at [522, 198] on div "Invalid OwnerSelect Avatar Selected 0 / 4" at bounding box center [507, 198] width 243 height 14
click at [594, 379] on button "Save selection" at bounding box center [608, 385] width 55 height 15
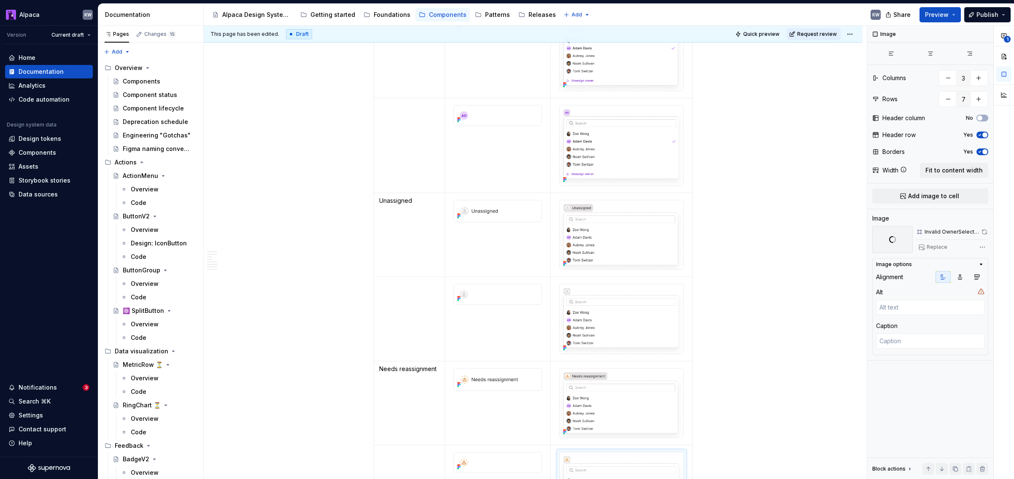
scroll to position [0, 0]
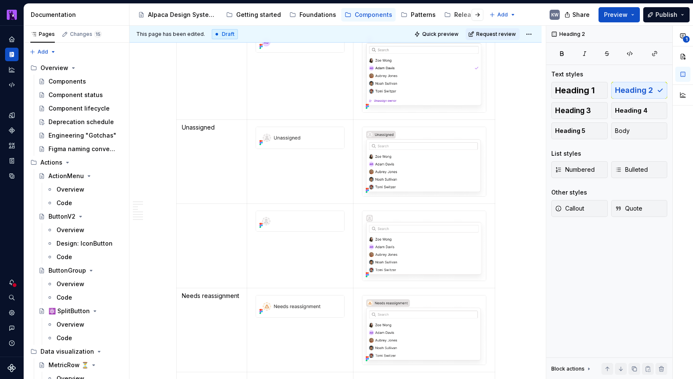
scroll to position [1353, 0]
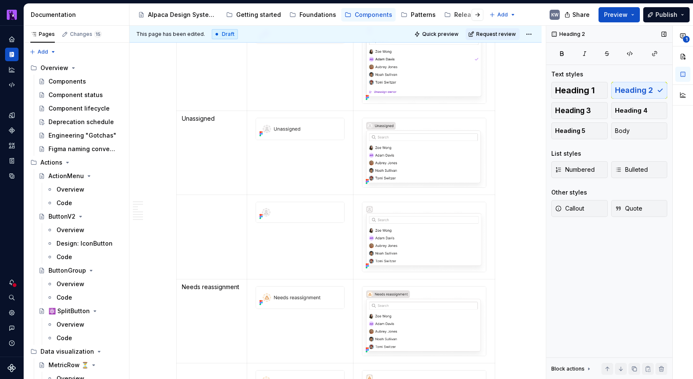
type textarea "*"
